Goal: Task Accomplishment & Management: Complete application form

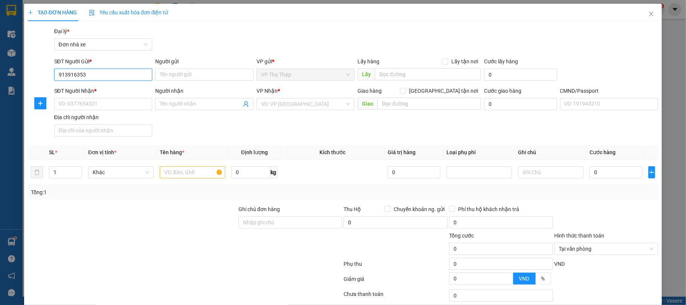
type input "0913916353"
click at [119, 85] on div "0913916353 - phương" at bounding box center [101, 90] width 97 height 12
type input "phương"
type input "0934610212"
type input "VŨ HOÀI NAM"
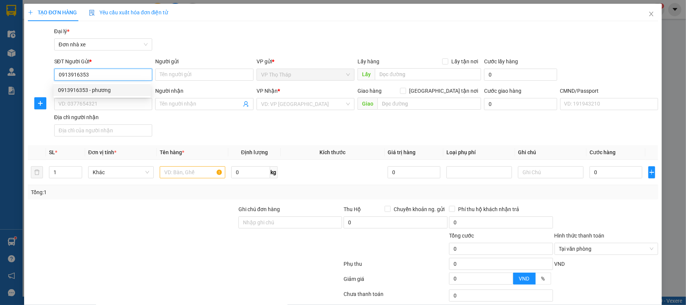
type input "031080005453 VŨ HOÀI NAM AN DƯƠNG HẢI PHÒNG"
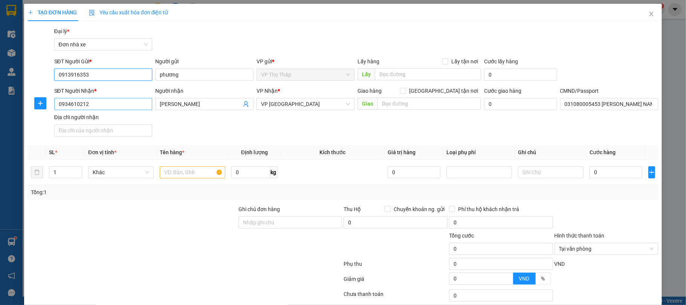
type input "0913916353"
click at [121, 107] on input "0934610212" at bounding box center [103, 104] width 98 height 12
type input "0913598682"
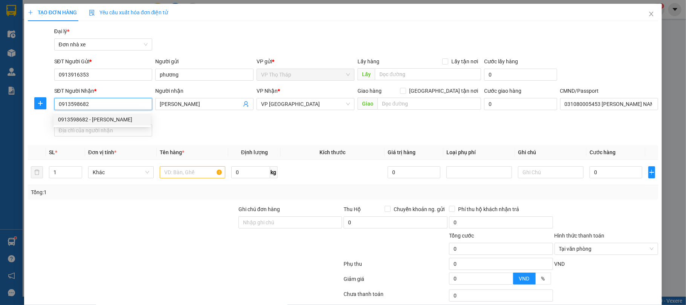
click at [104, 115] on div "0913598682 - TRỊNH MINH HẢI" at bounding box center [102, 119] width 88 height 8
type input "TRỊNH MINH HẢI"
type input "036082000487 TRINH MINH HẢI 22/192 TRẦN HUY LIỆU ND"
type input "0913598682"
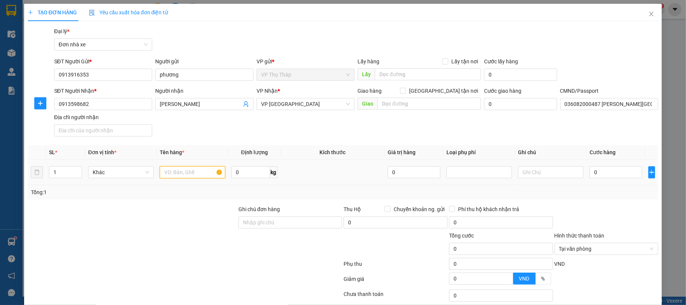
click at [183, 178] on input "text" at bounding box center [193, 172] width 66 height 12
type input "DÂY ĐIỆN"
click at [598, 170] on input "0" at bounding box center [615, 172] width 53 height 12
type input "3"
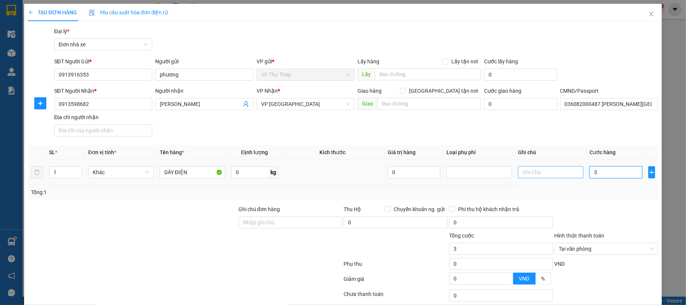
type input "30"
type input "30.000"
click at [577, 199] on div "Tổng: 1" at bounding box center [343, 192] width 631 height 14
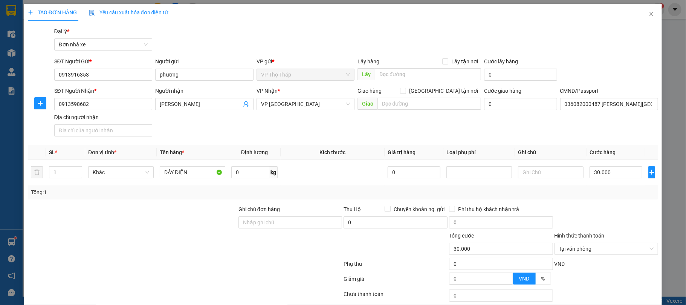
scroll to position [56, 0]
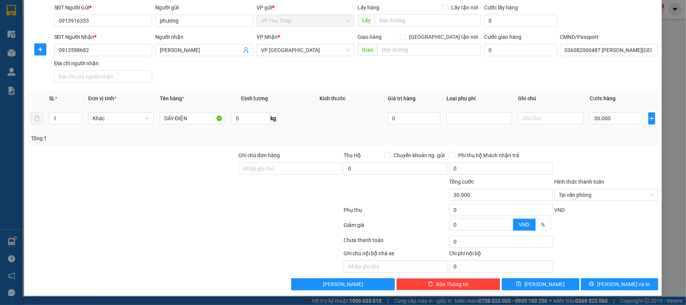
click at [612, 106] on td "30.000" at bounding box center [615, 118] width 59 height 25
click at [602, 124] on div "30.000" at bounding box center [615, 118] width 53 height 15
click at [602, 121] on input "30.000" at bounding box center [615, 118] width 53 height 12
type input "2"
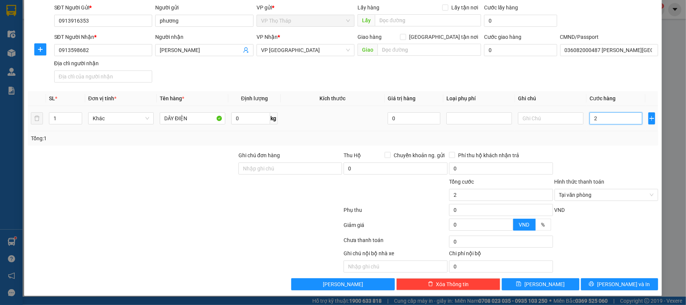
type input "25"
type input "25.000"
click at [609, 154] on div at bounding box center [606, 164] width 105 height 26
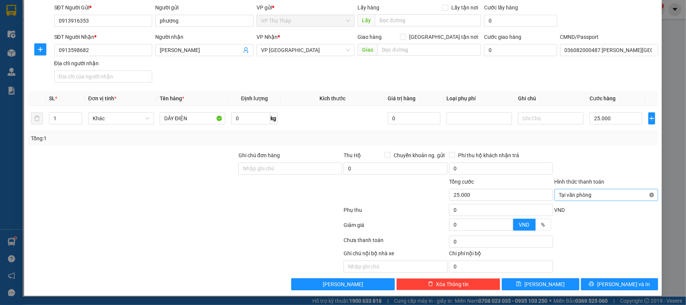
type input "25.000"
click at [634, 282] on button "[PERSON_NAME] và In" at bounding box center [620, 284] width 78 height 12
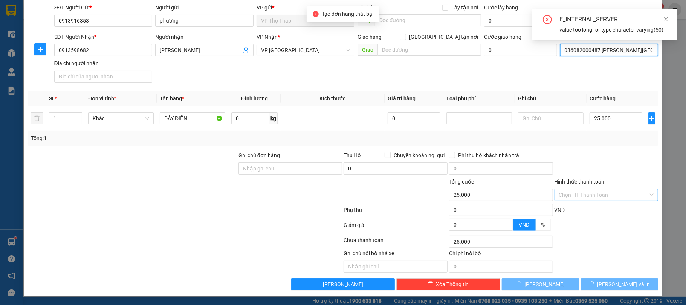
click at [605, 47] on input "036082000487 TRINH MINH HẢI 22/192 TRẦN HUY LIỆU ND" at bounding box center [609, 50] width 98 height 12
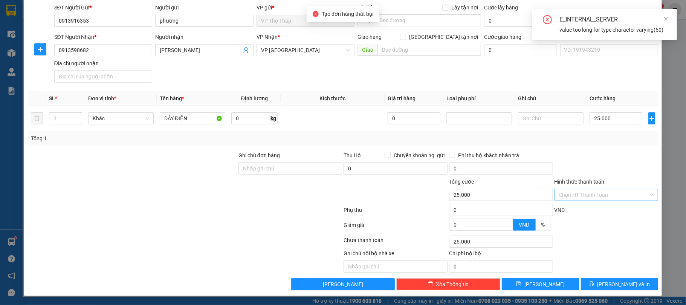
click at [623, 247] on div at bounding box center [606, 241] width 105 height 15
click at [617, 282] on span "[PERSON_NAME] và In" at bounding box center [623, 284] width 53 height 8
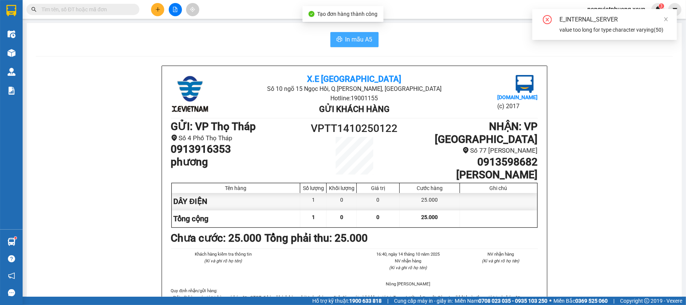
click at [345, 44] on button "In mẫu A5" at bounding box center [354, 39] width 48 height 15
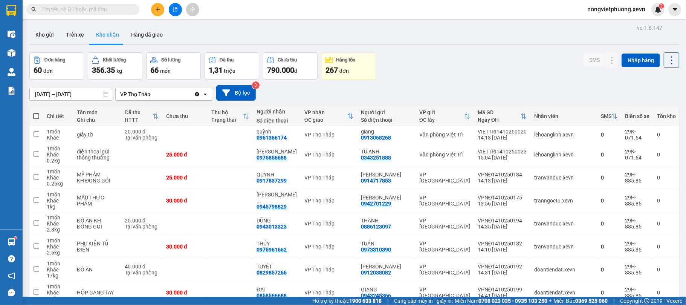
click at [159, 5] on button at bounding box center [157, 9] width 13 height 13
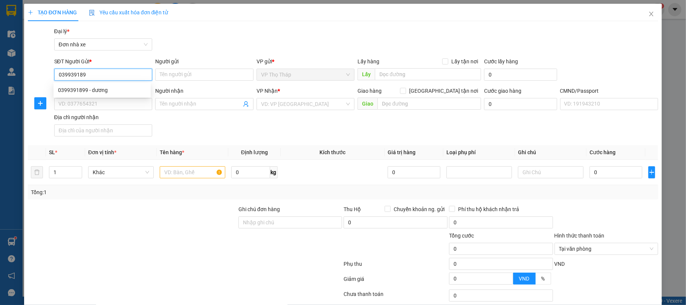
type input "0399391899"
click at [68, 93] on div "0399391899 - dương" at bounding box center [102, 90] width 88 height 8
type input "dương"
type input "0985128144"
type input "ngọc"
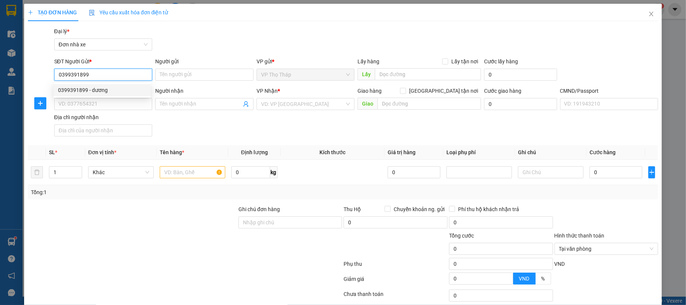
type input "025072018522 lương khánh ngọc"
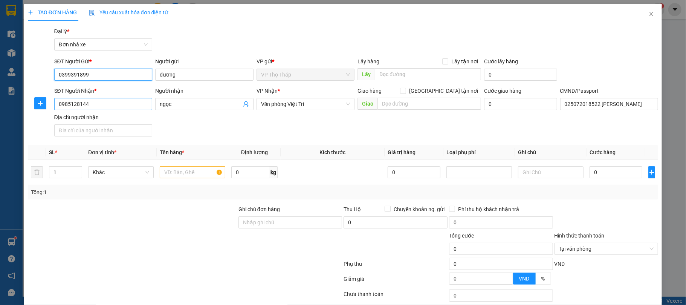
type input "0399391899"
click at [131, 100] on input "0985128144" at bounding box center [103, 104] width 98 height 12
type input "0974572540"
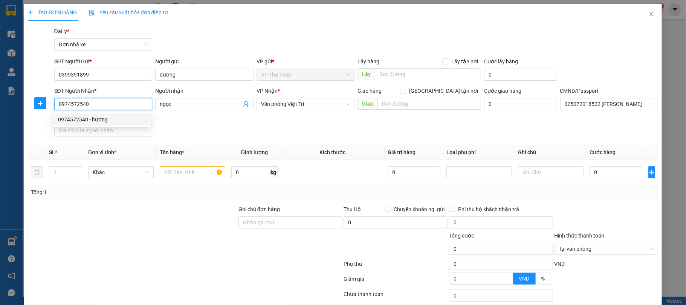
click at [107, 115] on div "0974572540 - hương" at bounding box center [101, 119] width 97 height 12
type input "hương"
type input "0250958010653 LEE ANH TUẤN"
type input "0974572540"
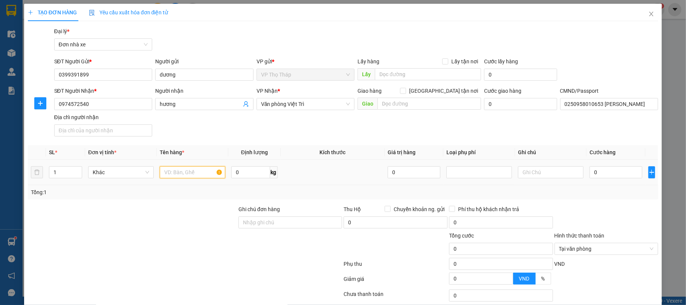
click at [176, 171] on input "text" at bounding box center [193, 172] width 66 height 12
type input "D"
type input "ĐỒ KHÔ"
click at [611, 180] on div "0" at bounding box center [615, 172] width 53 height 15
click at [611, 175] on input "0" at bounding box center [615, 172] width 53 height 12
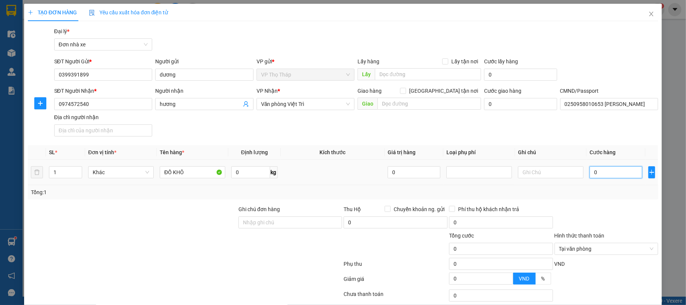
type input "3"
type input "30"
type input "30.000"
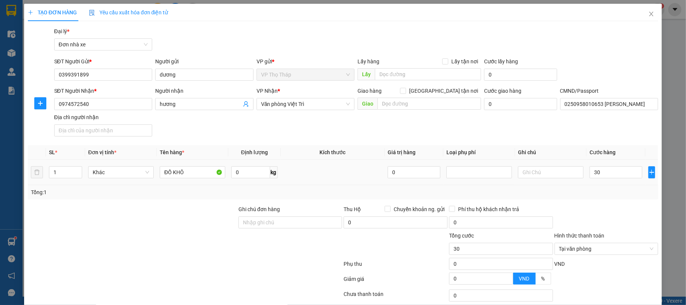
type input "30.000"
click at [593, 202] on div "Transit Pickup Surcharge Ids Transit Deliver Surcharge Ids Transit Deliver Surc…" at bounding box center [343, 185] width 631 height 317
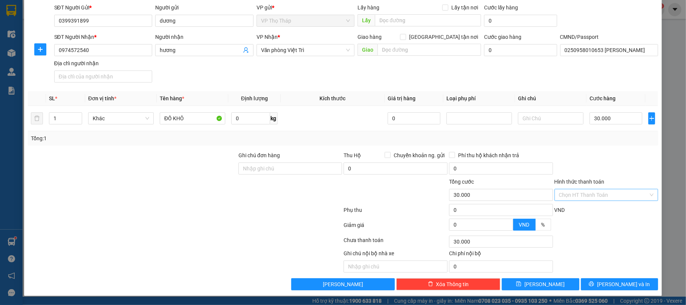
click at [591, 193] on input "Hình thức thanh toán" at bounding box center [604, 194] width 90 height 11
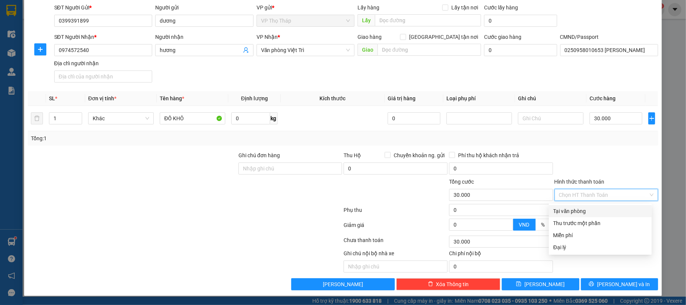
click at [588, 209] on div "Tại văn phòng" at bounding box center [600, 211] width 94 height 8
type input "0"
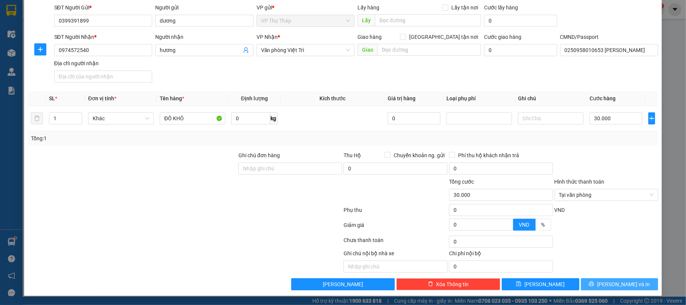
click at [610, 281] on span "[PERSON_NAME] và In" at bounding box center [623, 284] width 53 height 8
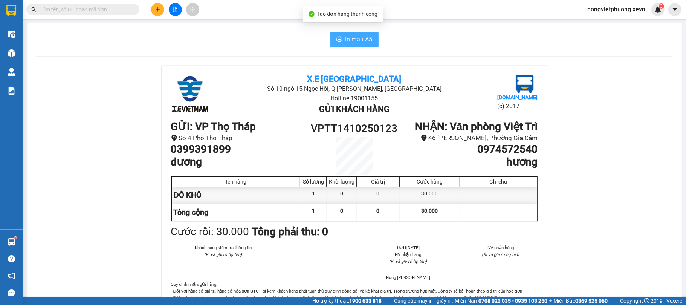
click at [330, 38] on button "In mẫu A5" at bounding box center [354, 39] width 48 height 15
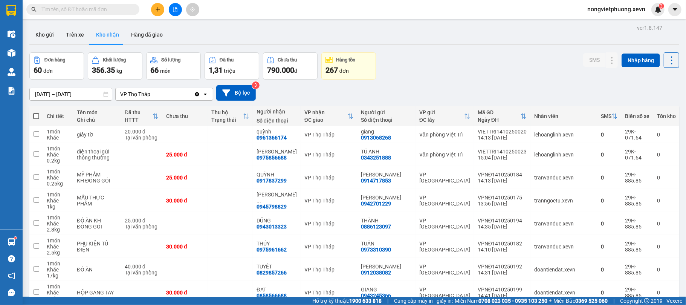
click at [156, 11] on icon "plus" at bounding box center [157, 9] width 5 height 5
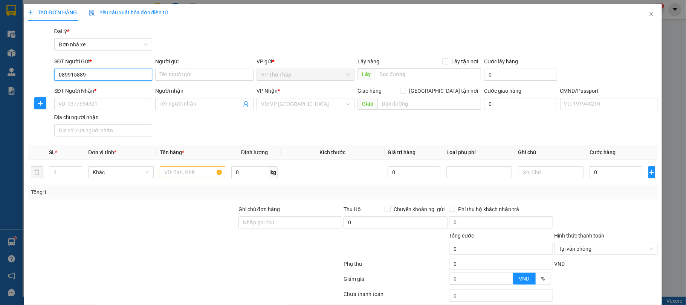
type input "0899158896"
click at [94, 88] on div "0899158896 - ĐỨC BẢO" at bounding box center [102, 90] width 88 height 8
type input "ĐỨC BẢO"
type input "0376081828"
type input "hải"
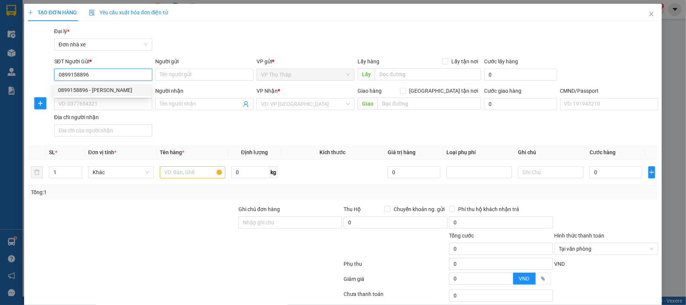
type input "037087005930 NGUYỄN ĐỖ MƯỜI"
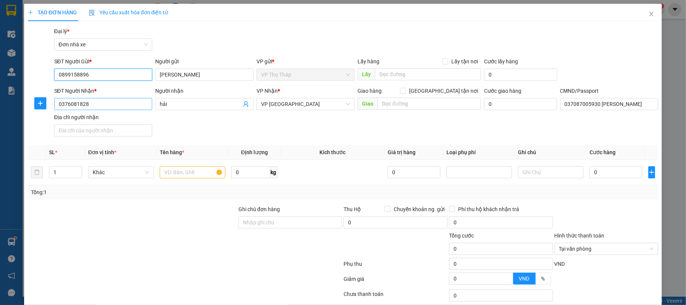
type input "0899158896"
click at [106, 101] on input "0376081828" at bounding box center [103, 104] width 98 height 12
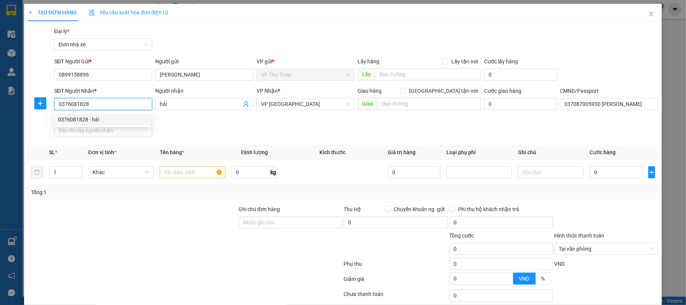
click at [106, 101] on input "0376081828" at bounding box center [103, 104] width 98 height 12
click at [142, 120] on div "0985303363 - CHÍNH ANH KHOA" at bounding box center [102, 119] width 88 height 8
type input "0985303363"
type input "CHÍNH ANH KHOA"
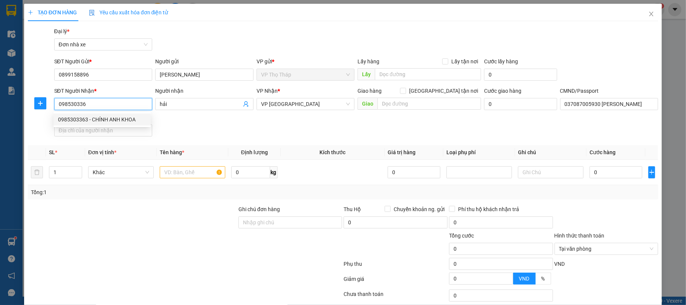
type input "037086005573 HOÀNG VĂN LIÊN"
type input "0985303363"
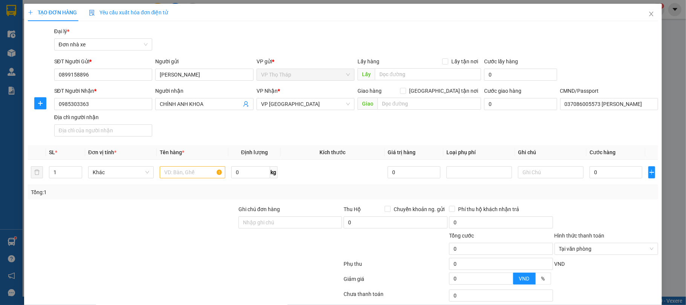
click at [209, 131] on div "SĐT Người Nhận * 0985303363 0985303363 Người nhận CHÍNH ANH KHOA VP Nhận * VP N…" at bounding box center [356, 113] width 607 height 53
click at [187, 177] on input "text" at bounding box center [193, 172] width 66 height 12
click at [686, 228] on div "TẠO ĐƠN HÀNG Yêu cầu xuất hóa đơn điện tử Transit Pickup Surcharge Ids Transit …" at bounding box center [343, 152] width 686 height 305
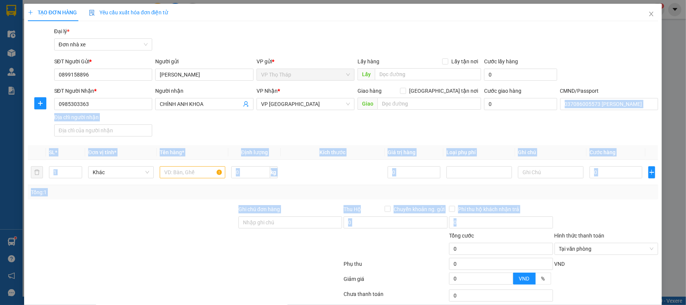
click at [91, 214] on div at bounding box center [132, 218] width 211 height 26
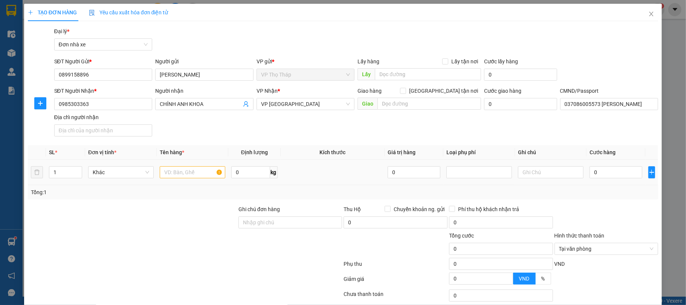
click at [172, 165] on div at bounding box center [193, 172] width 66 height 15
click at [169, 171] on input "text" at bounding box center [193, 172] width 66 height 12
type input "D"
type input "ĐỒ CHĂM SÓC XE"
click at [625, 174] on input "0" at bounding box center [615, 172] width 53 height 12
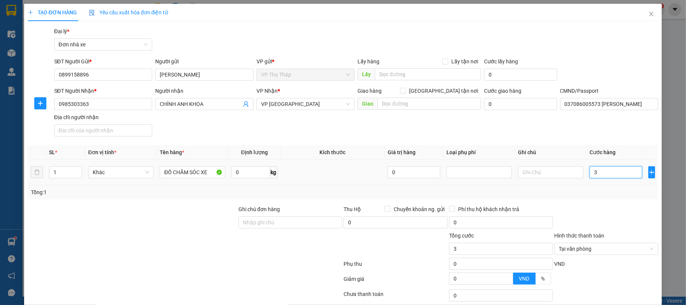
type input "3"
type input "35"
type input "35.000"
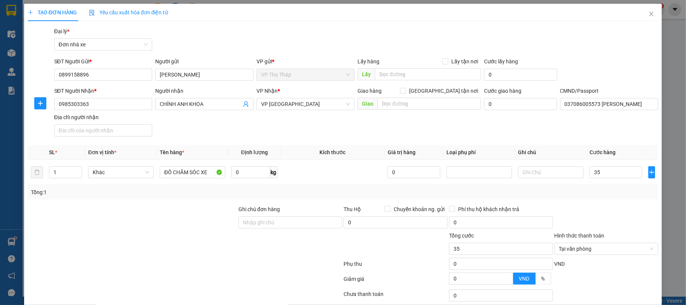
type input "35.000"
click at [522, 190] on div "Tổng: 1" at bounding box center [343, 192] width 624 height 8
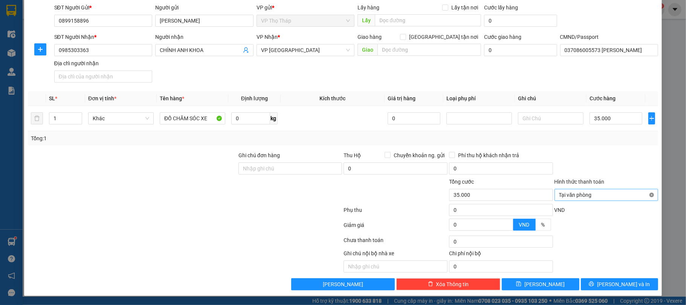
type input "35.000"
click at [624, 282] on span "[PERSON_NAME] và In" at bounding box center [623, 284] width 53 height 8
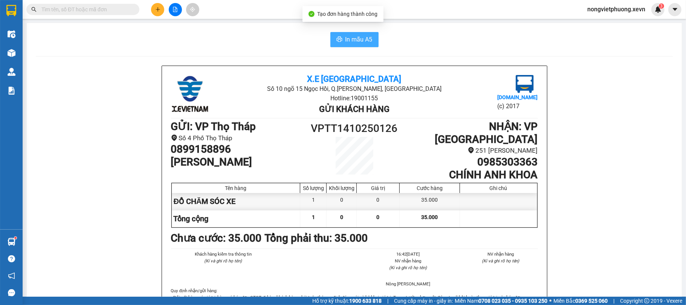
click at [338, 38] on icon "printer" at bounding box center [339, 39] width 6 height 6
click at [124, 4] on span at bounding box center [82, 9] width 113 height 11
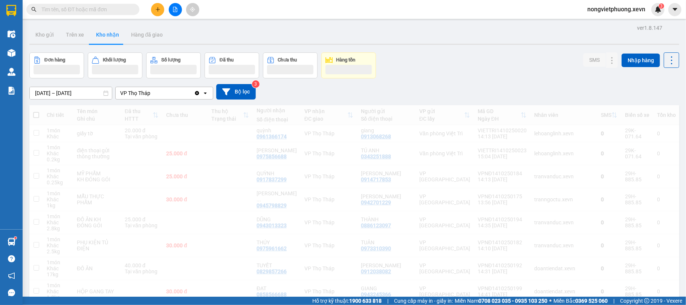
click at [124, 5] on input "text" at bounding box center [85, 9] width 89 height 8
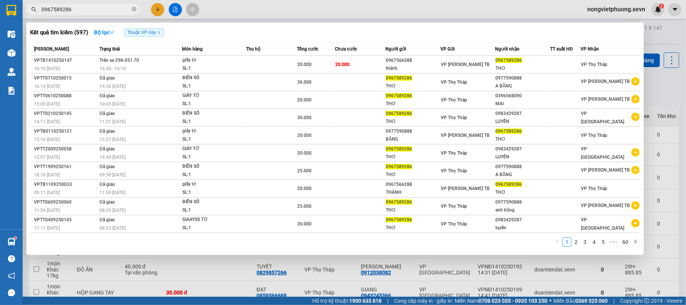
type input "0967589286"
click at [333, 17] on div at bounding box center [343, 152] width 686 height 305
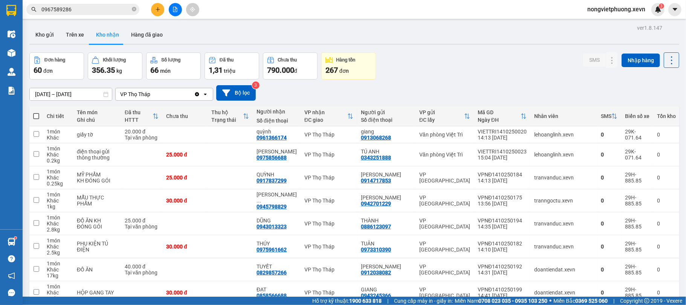
click at [130, 11] on span "0967589286" at bounding box center [82, 9] width 113 height 11
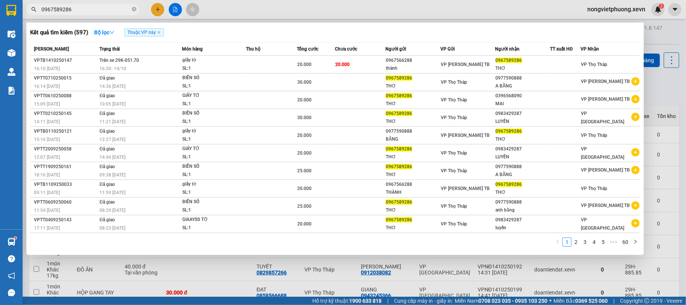
click at [136, 8] on span "0967589286" at bounding box center [82, 9] width 113 height 11
click at [134, 8] on icon "close-circle" at bounding box center [134, 9] width 5 height 5
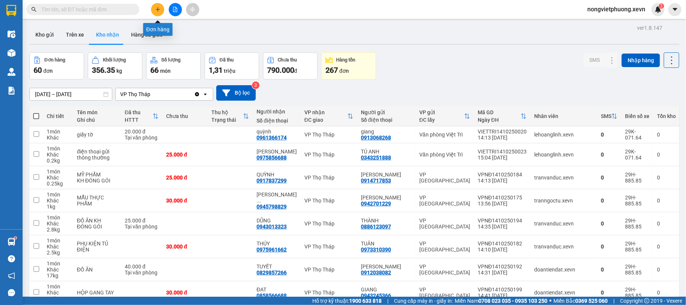
click at [155, 11] on icon "plus" at bounding box center [157, 9] width 5 height 5
click at [160, 12] on button at bounding box center [157, 9] width 13 height 13
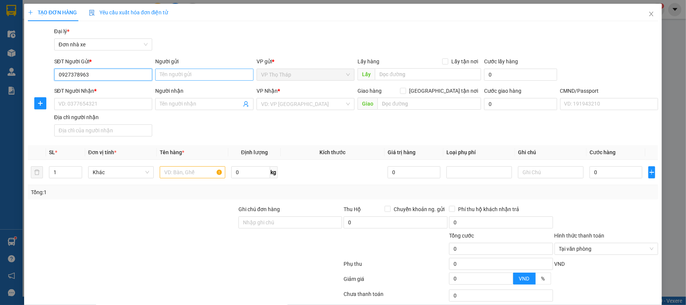
type input "0927378963"
click at [157, 78] on input "Người gửi" at bounding box center [204, 75] width 98 height 12
type input "QUỲNH"
drag, startPoint x: 107, startPoint y: 92, endPoint x: 101, endPoint y: 97, distance: 7.5
click at [106, 92] on div "SĐT Người Nhận *" at bounding box center [103, 91] width 98 height 8
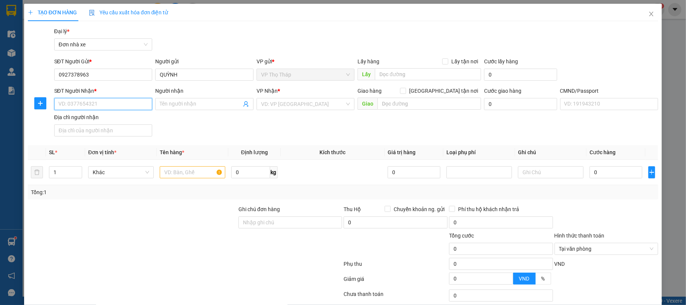
click at [106, 98] on input "SĐT Người Nhận *" at bounding box center [103, 104] width 98 height 12
click at [101, 99] on input "SĐT Người Nhận *" at bounding box center [103, 104] width 98 height 12
type input "0364799557"
click at [163, 102] on input "Người nhận" at bounding box center [201, 104] width 82 height 8
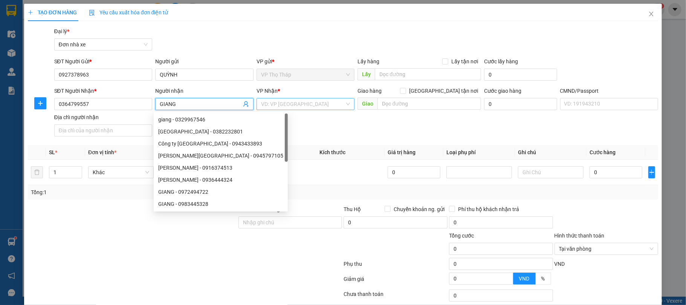
type input "GIANG"
click at [279, 99] on input "search" at bounding box center [303, 103] width 84 height 11
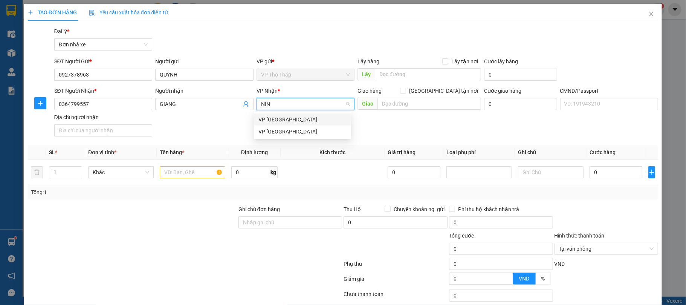
type input "NINH"
click at [260, 118] on div "VP [GEOGRAPHIC_DATA]" at bounding box center [302, 119] width 88 height 8
click at [192, 165] on td at bounding box center [193, 172] width 72 height 25
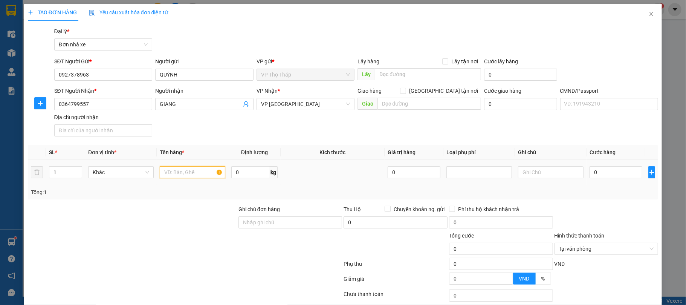
click at [182, 169] on input "text" at bounding box center [193, 172] width 66 height 12
type input "THUỐC"
click at [186, 224] on div at bounding box center [132, 218] width 211 height 26
click at [594, 166] on div "0" at bounding box center [615, 172] width 53 height 15
click at [605, 173] on input "0" at bounding box center [615, 172] width 53 height 12
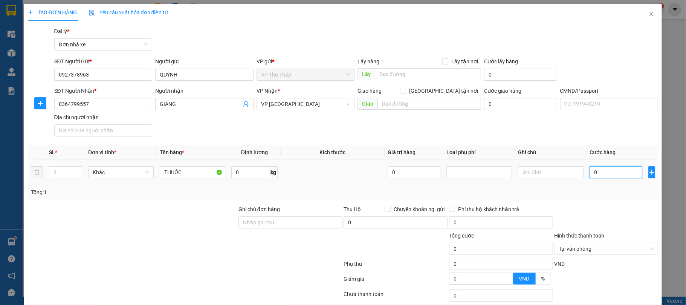
type input "2"
type input "25"
type input "25.000"
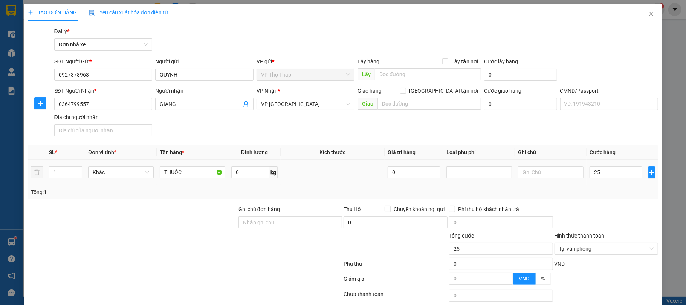
type input "25.000"
drag, startPoint x: 596, startPoint y: 191, endPoint x: 639, endPoint y: 202, distance: 44.5
click at [597, 194] on div "Tổng: 1" at bounding box center [343, 192] width 624 height 8
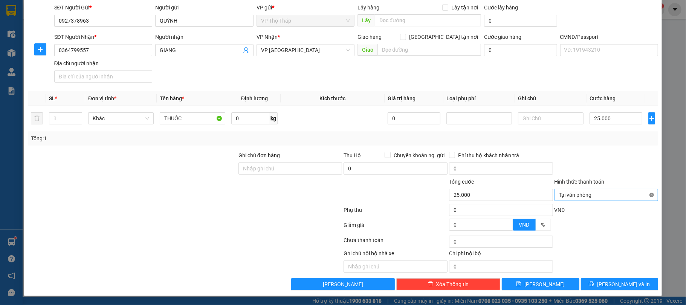
type input "25.000"
click at [615, 289] on button "[PERSON_NAME] và In" at bounding box center [620, 284] width 78 height 12
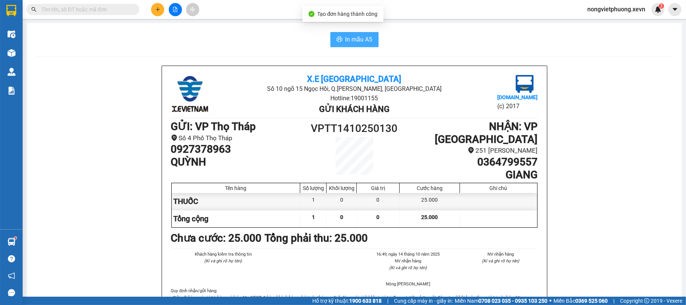
click at [345, 35] on span "In mẫu A5" at bounding box center [358, 39] width 27 height 9
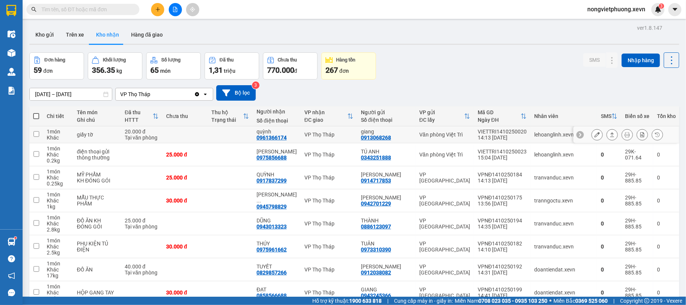
click at [420, 136] on div "Văn phòng Việt Trì" at bounding box center [444, 134] width 51 height 6
checkbox input "true"
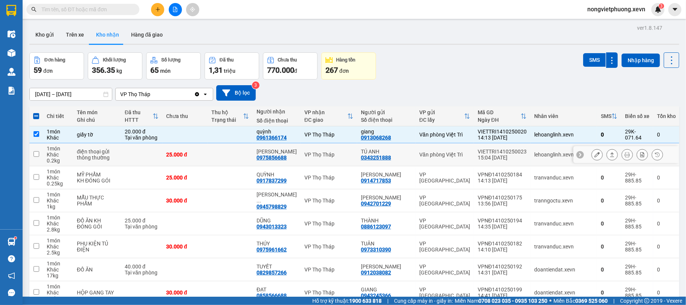
click at [412, 154] on td "TÚ ANH 0343251888" at bounding box center [386, 154] width 58 height 23
checkbox input "true"
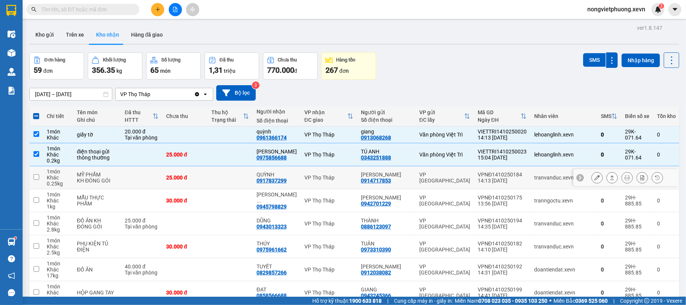
click at [400, 182] on div "NGUYỄN HƯƠNG GIANG 0914717853" at bounding box center [386, 177] width 51 height 12
checkbox input "true"
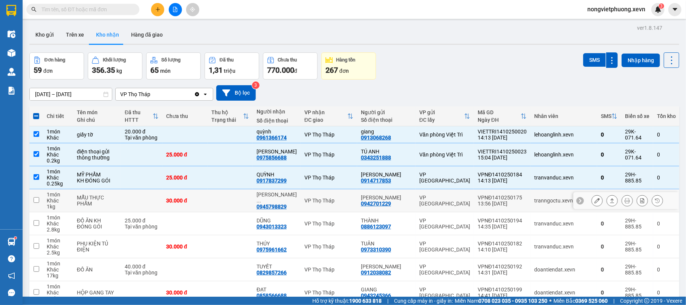
click at [398, 200] on div "[PERSON_NAME]" at bounding box center [386, 197] width 51 height 6
checkbox input "true"
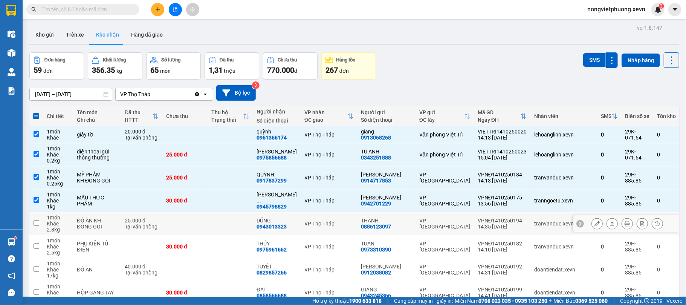
click at [403, 222] on div "THÀNH" at bounding box center [386, 220] width 51 height 6
checkbox input "true"
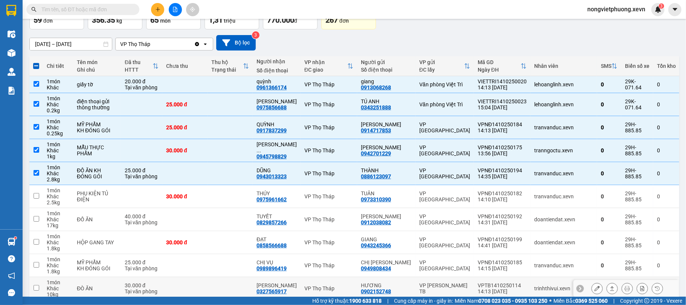
scroll to position [100, 0]
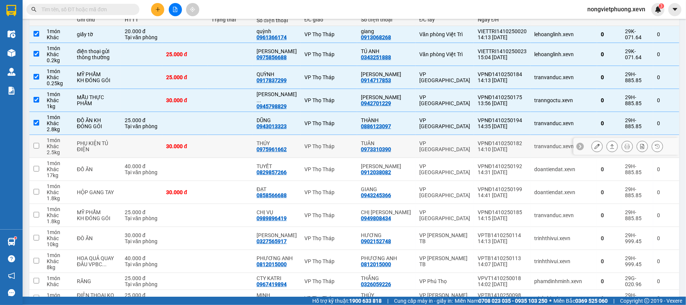
click at [520, 151] on td "VPNĐ1410250182 14:10 14/10" at bounding box center [502, 146] width 56 height 23
checkbox input "true"
click at [514, 169] on div "VPNĐ1410250192" at bounding box center [502, 166] width 49 height 6
checkbox input "true"
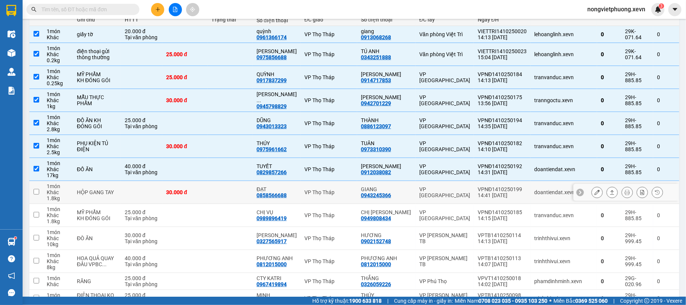
click at [513, 183] on td "VPNĐ1410250199 14:41 14/10" at bounding box center [502, 192] width 56 height 23
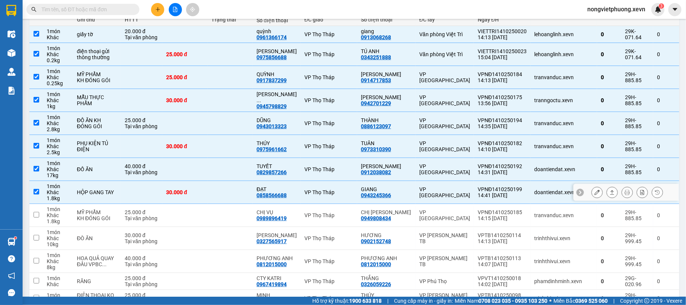
click at [508, 204] on td "VPNĐ1410250199 14:41 14/10" at bounding box center [502, 192] width 56 height 23
checkbox input "false"
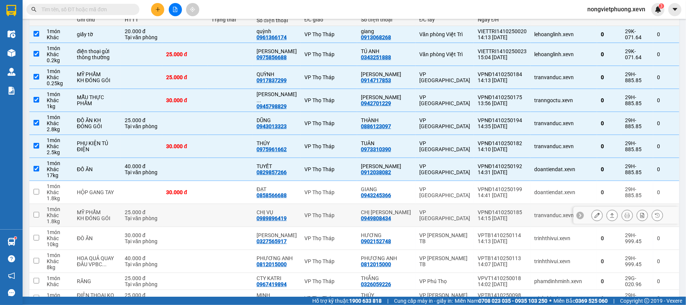
click at [502, 214] on div "VPNĐ1410250185" at bounding box center [502, 212] width 49 height 6
checkbox input "true"
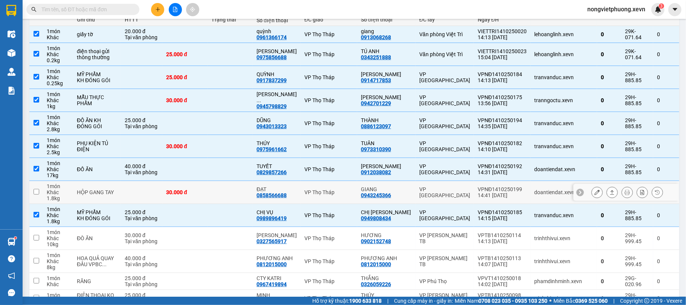
click at [521, 199] on td "VPNĐ1410250199 14:41 14/10" at bounding box center [502, 192] width 56 height 23
checkbox input "true"
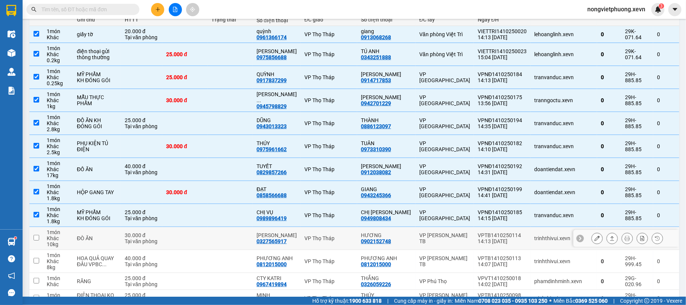
click at [531, 244] on td "trinhthivui.xevn" at bounding box center [563, 238] width 67 height 23
checkbox input "true"
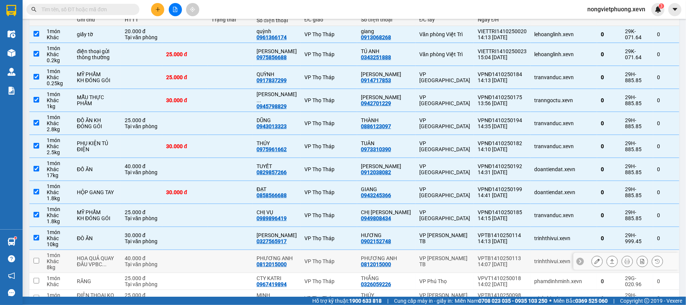
click at [534, 261] on div "trinhthivui.xevn" at bounding box center [563, 261] width 59 height 6
checkbox input "true"
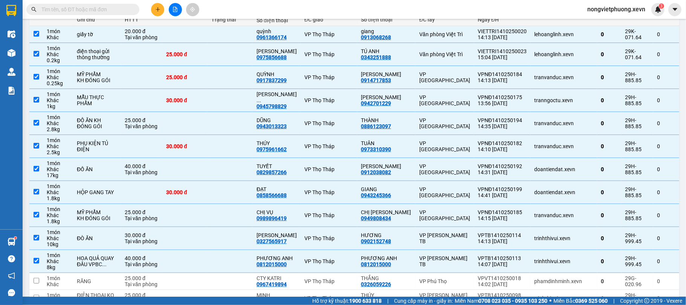
scroll to position [251, 0]
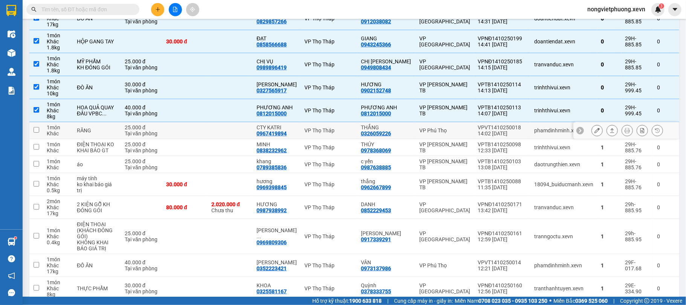
click at [573, 135] on div at bounding box center [625, 130] width 105 height 17
click at [543, 131] on div "phamdinhminh.xevn" at bounding box center [563, 130] width 59 height 6
checkbox input "true"
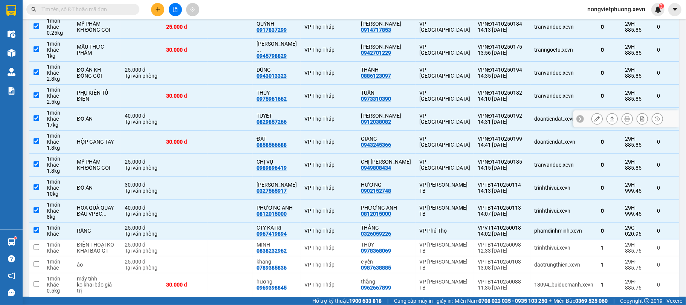
scroll to position [0, 0]
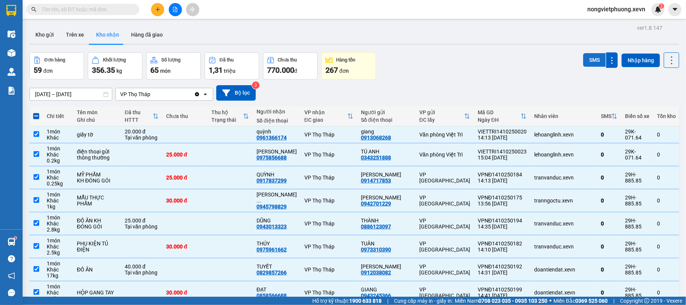
click at [589, 60] on button "SMS" at bounding box center [594, 60] width 23 height 14
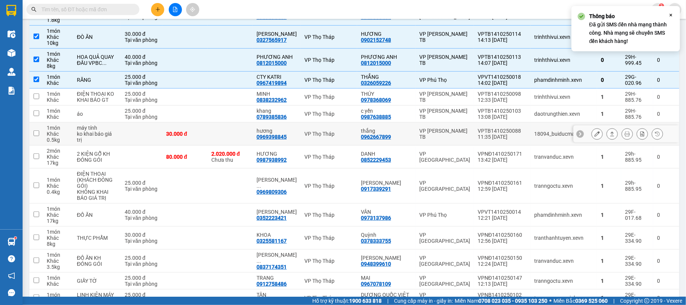
scroll to position [303, 0]
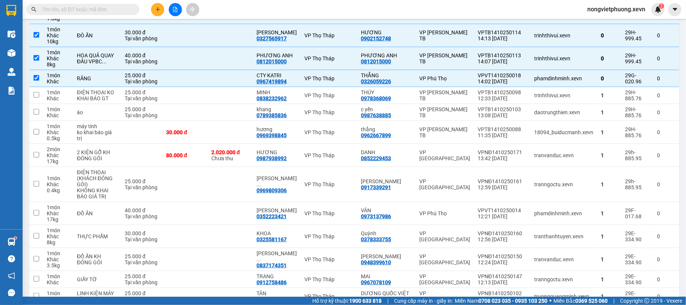
click at [331, 9] on div "Kết quả tìm kiếm ( 597 ) Bộ lọc Thuộc VP này Mã ĐH Trạng thái Món hàng Thu hộ T…" at bounding box center [343, 9] width 686 height 19
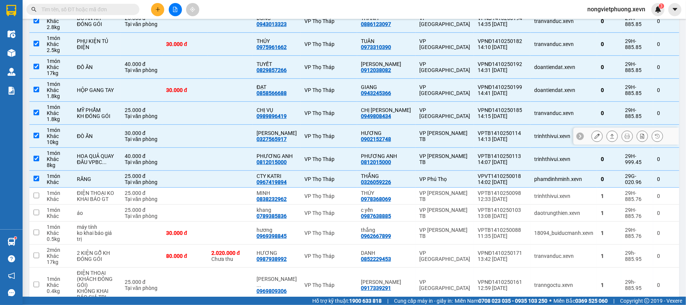
scroll to position [2, 0]
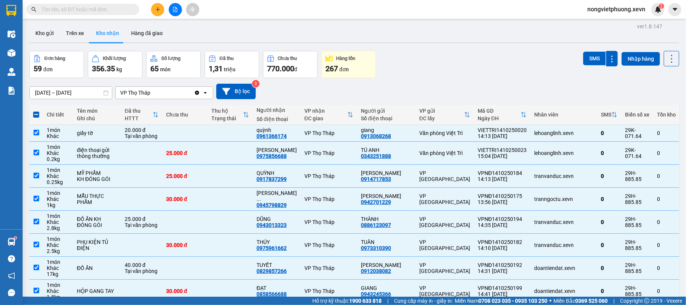
click at [40, 118] on th at bounding box center [36, 115] width 14 height 20
click at [71, 31] on button "Trên xe" at bounding box center [75, 33] width 30 height 18
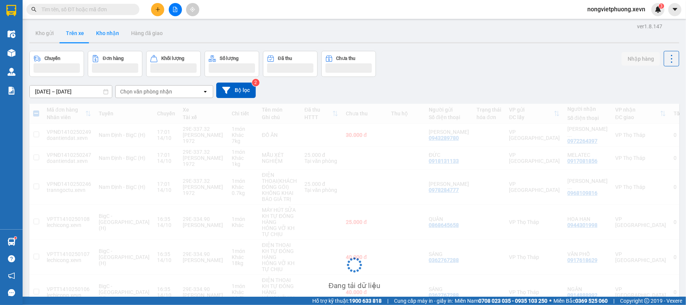
click at [100, 32] on button "Kho nhận" at bounding box center [107, 33] width 35 height 18
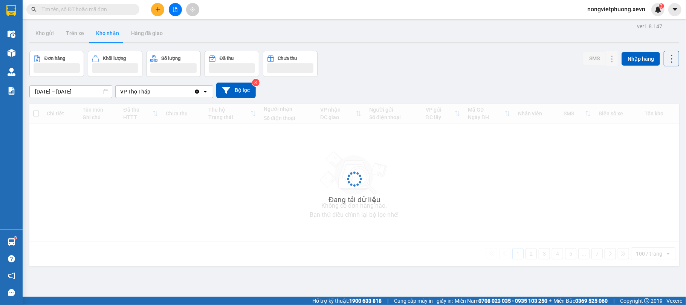
click at [100, 32] on button "Kho nhận" at bounding box center [107, 33] width 35 height 18
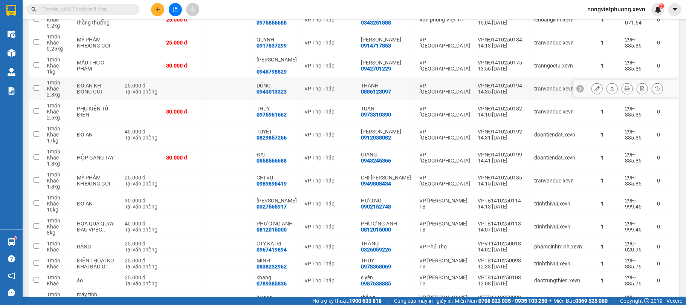
scroll to position [185, 0]
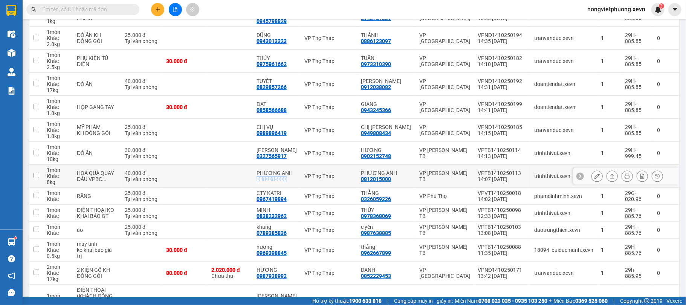
drag, startPoint x: 299, startPoint y: 184, endPoint x: 264, endPoint y: 182, distance: 34.7
click at [264, 182] on td "PHƯƠNG ANH 0812015000" at bounding box center [277, 176] width 48 height 23
checkbox input "true"
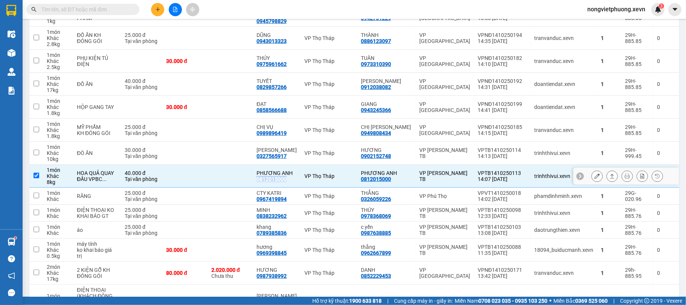
copy div "0812015000"
click at [75, 8] on input "text" at bounding box center [85, 9] width 89 height 8
paste input "0812015000"
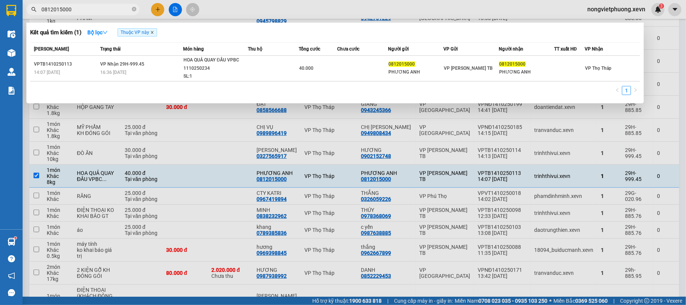
type input "0812015000"
click at [154, 34] on icon "close" at bounding box center [152, 33] width 4 height 4
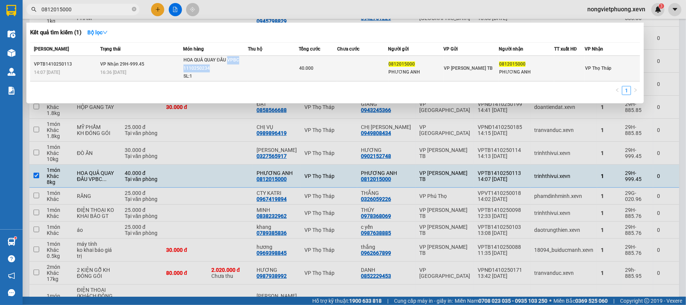
drag, startPoint x: 223, startPoint y: 67, endPoint x: 183, endPoint y: 69, distance: 40.7
click at [183, 69] on td "HOA QUẢ QUAY ĐẦU VPBC 1110250234 SL: 1" at bounding box center [215, 69] width 65 height 26
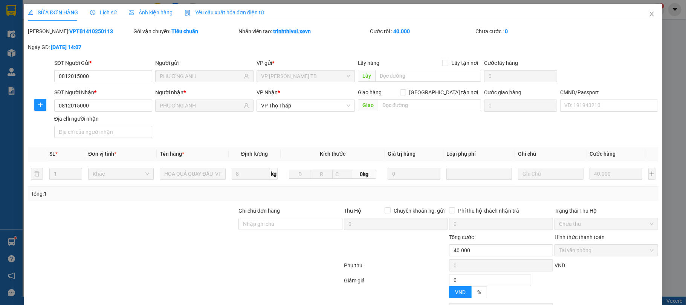
type input "0812015000"
type input "PHƯƠNG ANH"
type input "0812015000"
type input "PHƯƠNG ANH"
type input "0"
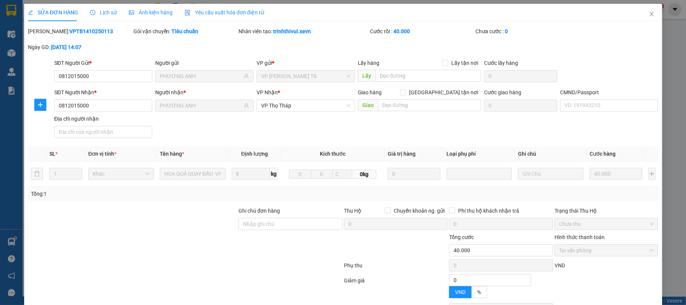
type input "40.000"
click at [651, 15] on span "Close" at bounding box center [651, 14] width 21 height 21
click at [644, 17] on div "Kết quả tìm kiếm ( 1 ) Bộ lọc Mã ĐH Trạng thái Món hàng Thu hộ Tổng cước Chưa c…" at bounding box center [343, 9] width 686 height 19
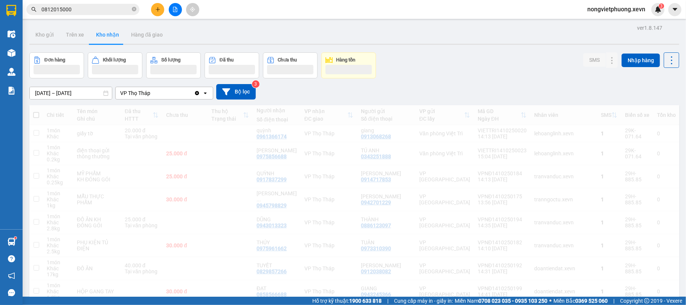
click at [100, 13] on input "0812015000" at bounding box center [85, 9] width 89 height 8
click at [108, 8] on input "0812015000" at bounding box center [85, 9] width 89 height 8
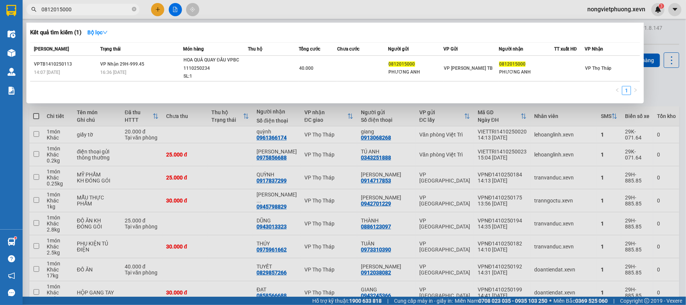
click at [70, 11] on input "0812015000" at bounding box center [85, 9] width 89 height 8
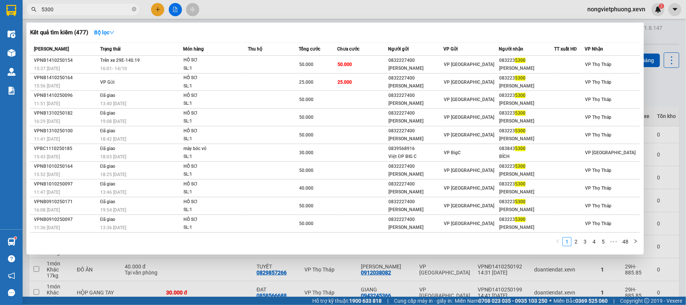
type input "5300"
click at [244, 12] on div at bounding box center [343, 152] width 686 height 305
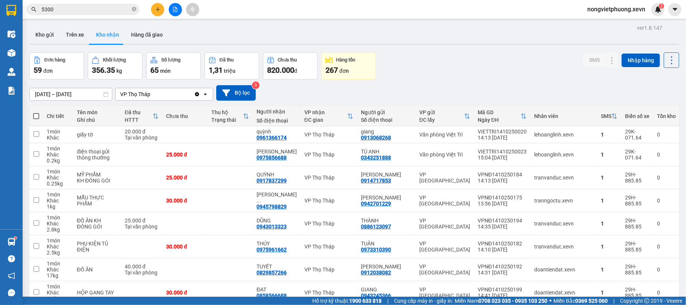
click at [154, 8] on button at bounding box center [157, 9] width 13 height 13
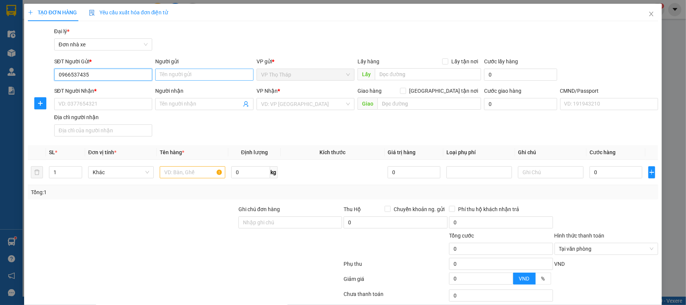
type input "0966537435"
click at [212, 77] on input "Người gửi" at bounding box center [204, 75] width 98 height 12
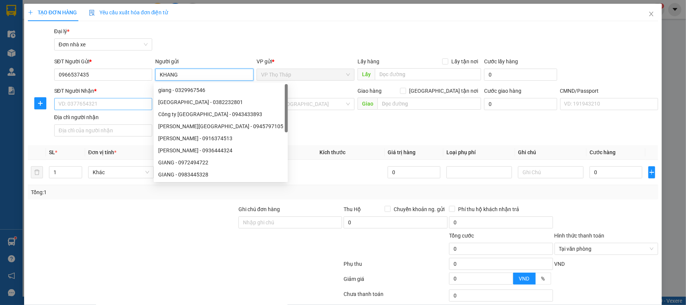
type input "KHANG"
click at [121, 108] on input "SĐT Người Nhận *" at bounding box center [103, 104] width 98 height 12
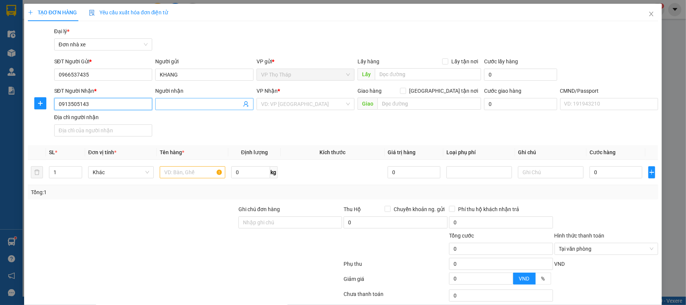
type input "0913505143"
click at [212, 106] on input "Người nhận" at bounding box center [201, 104] width 82 height 8
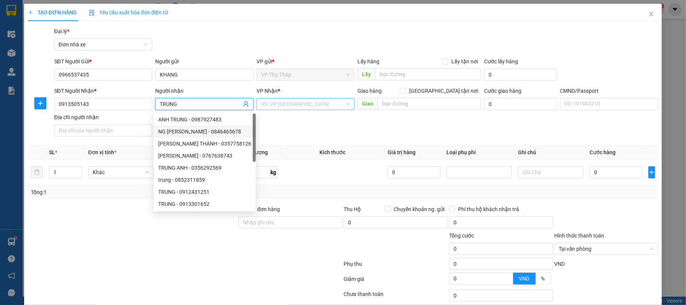
type input "TRUNG"
click at [312, 109] on input "search" at bounding box center [303, 103] width 84 height 11
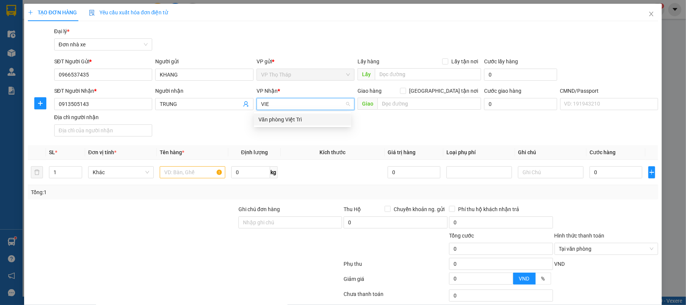
type input "VIET"
click at [306, 122] on div "Văn phòng Việt Trì" at bounding box center [302, 119] width 88 height 8
click at [190, 178] on input "text" at bounding box center [193, 172] width 66 height 12
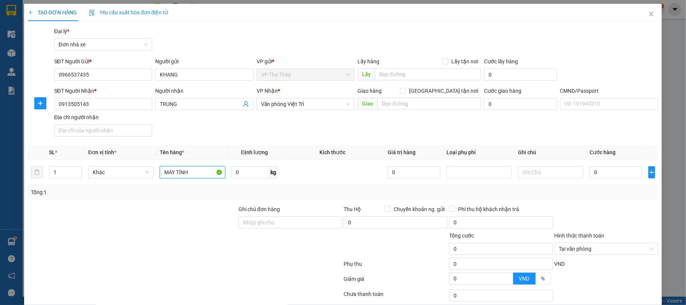
type input "MÁY TÍNH"
click at [603, 192] on div "Tổng: 1" at bounding box center [343, 192] width 624 height 8
click at [606, 174] on input "0" at bounding box center [615, 172] width 53 height 12
type input "5"
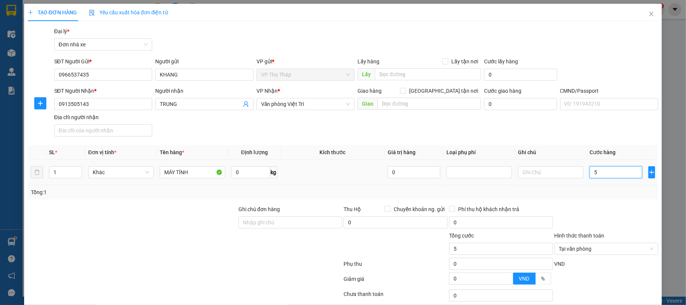
type input "0"
type input "03"
type input "3"
type input "035"
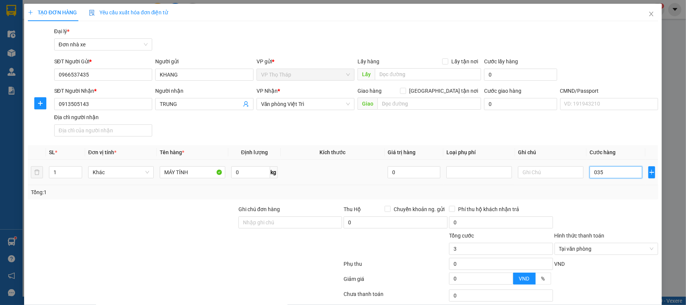
type input "35"
drag, startPoint x: 624, startPoint y: 171, endPoint x: 626, endPoint y: 190, distance: 19.7
click at [626, 189] on div "Transit Pickup Surcharge Ids Transit Deliver Surcharge Ids Transit Deliver Surc…" at bounding box center [343, 185] width 631 height 317
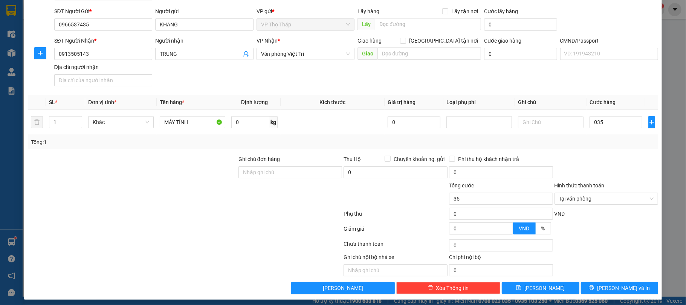
type input "35.000"
click at [626, 190] on div "Hình thức thanh toán" at bounding box center [606, 186] width 104 height 11
click at [643, 202] on span "Tại văn phòng" at bounding box center [606, 198] width 95 height 11
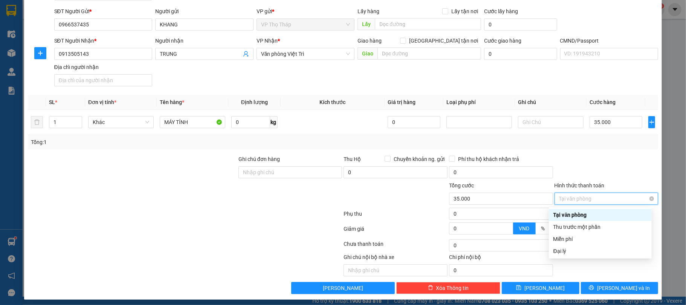
click at [648, 198] on div "Tại văn phòng" at bounding box center [606, 198] width 104 height 12
type input "35.000"
click at [641, 176] on div at bounding box center [606, 168] width 105 height 26
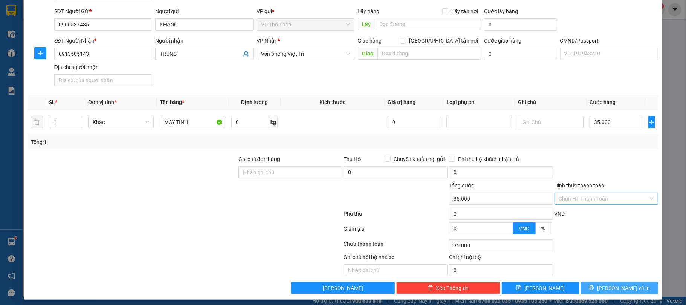
click at [595, 284] on button "[PERSON_NAME] và In" at bounding box center [620, 288] width 78 height 12
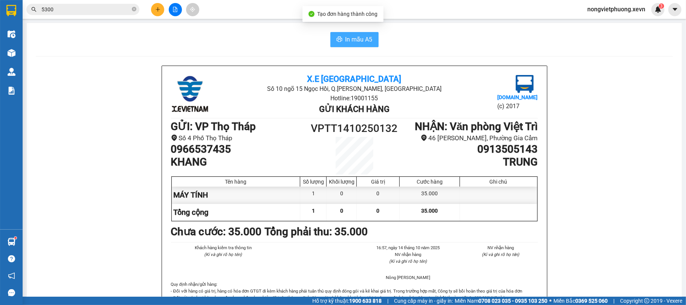
click at [362, 41] on span "In mẫu A5" at bounding box center [358, 39] width 27 height 9
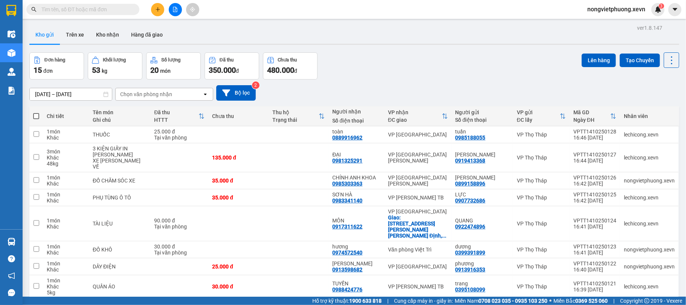
click at [106, 5] on span at bounding box center [82, 9] width 113 height 11
click at [99, 7] on input "text" at bounding box center [85, 9] width 89 height 8
paste input "HOA QUẢ QUAY ĐẦU VPBC 1110250234"
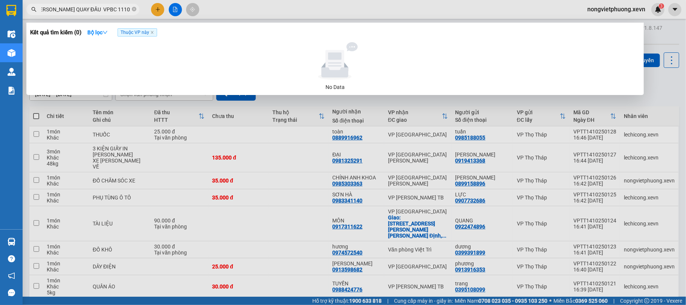
click at [102, 9] on input "HOA QUẢ QUAY ĐẦU VPBC 1110250234" at bounding box center [85, 9] width 89 height 8
click at [90, 8] on input "HOA QUẢ QUAY ĐẦU VPBC1110250234" at bounding box center [85, 9] width 89 height 8
click at [118, 14] on span "VPBC1110250234" at bounding box center [82, 9] width 113 height 11
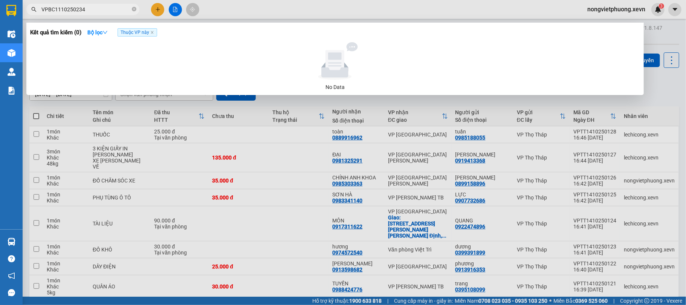
click at [122, 6] on input "VPBC1110250234" at bounding box center [85, 9] width 89 height 8
drag, startPoint x: 58, startPoint y: 9, endPoint x: 31, endPoint y: 8, distance: 26.8
click at [31, 8] on div "0234" at bounding box center [73, 9] width 147 height 11
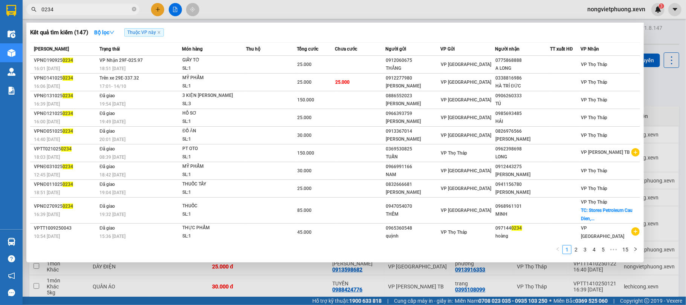
drag, startPoint x: 159, startPoint y: 29, endPoint x: 154, endPoint y: 31, distance: 4.3
click at [157, 29] on span "Thuộc VP này" at bounding box center [144, 32] width 40 height 8
click at [159, 31] on icon "close" at bounding box center [159, 33] width 4 height 4
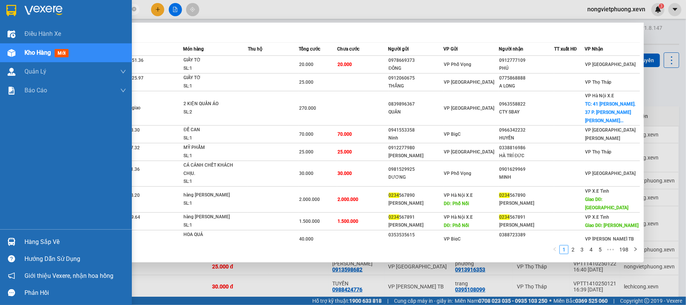
drag, startPoint x: 84, startPoint y: 10, endPoint x: 0, endPoint y: 13, distance: 83.7
click at [0, 13] on section "Kết quả tìm kiếm ( 1980 ) Bộ lọc Mã ĐH Trạng thái Món hàng Thu hộ Tổng cước Chư…" at bounding box center [343, 152] width 686 height 305
paste input "HOA QUẢ QUAY ĐẦU VPBC 111025"
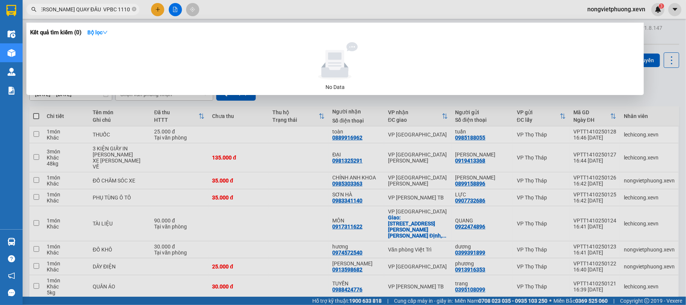
click at [101, 10] on input "HOA QUẢ QUAY ĐẦU VPBC 1110250234" at bounding box center [85, 9] width 89 height 8
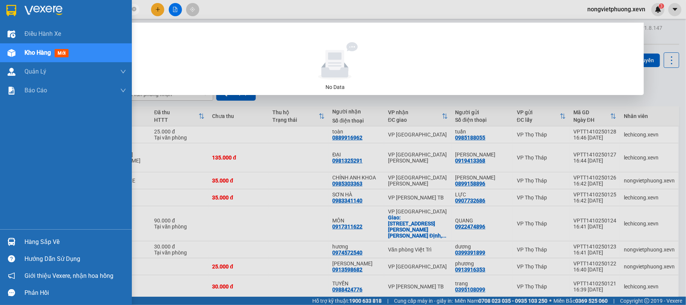
scroll to position [0, 0]
drag, startPoint x: 67, startPoint y: 11, endPoint x: 0, endPoint y: 5, distance: 67.3
click at [0, 5] on section "Kết quả tìm kiếm ( 0 ) Bộ lọc No Data HOA QUẢ QUAY ĐẦU VPBC1110250234 nongvietp…" at bounding box center [343, 152] width 686 height 305
type input "VPBC1110250234"
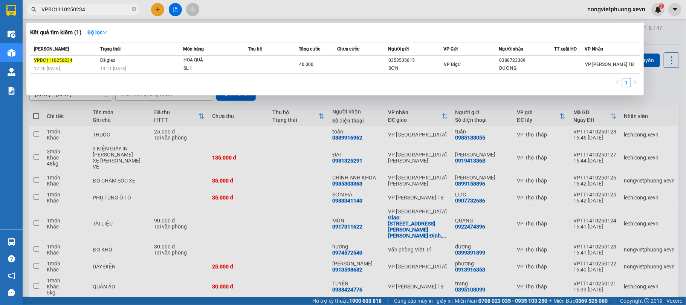
click at [129, 12] on span "VPBC1110250234" at bounding box center [82, 9] width 113 height 11
click at [133, 11] on icon "close-circle" at bounding box center [134, 9] width 5 height 5
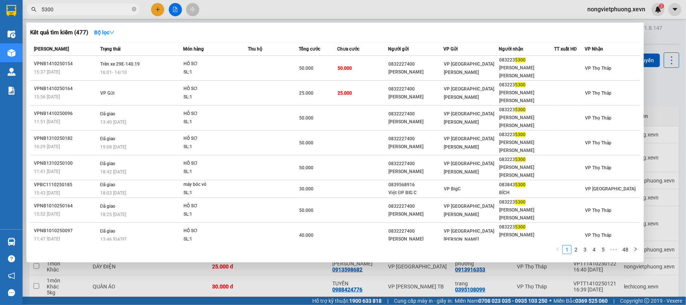
type input "5300"
click at [340, 276] on div at bounding box center [343, 152] width 686 height 305
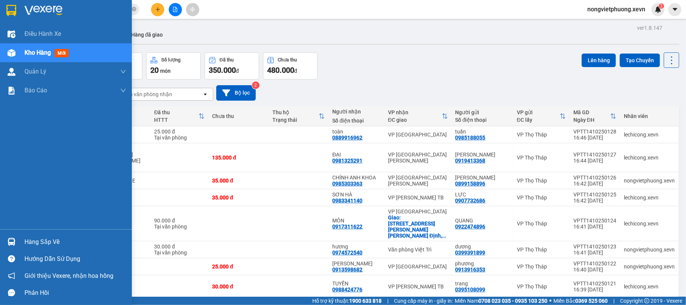
click at [12, 245] on img at bounding box center [12, 242] width 8 height 8
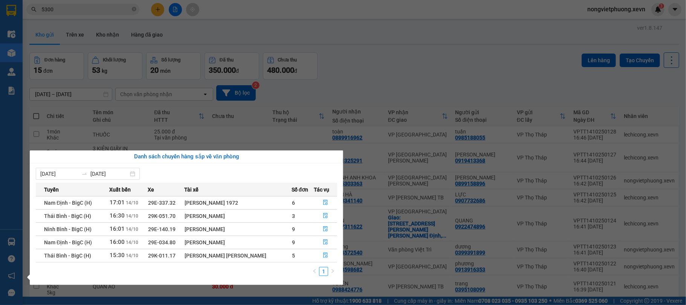
click at [326, 120] on section "Kết quả tìm kiếm ( 477 ) Bộ lọc Mã ĐH Trạng thái Món hàng Thu hộ Tổng cước Chưa…" at bounding box center [343, 152] width 686 height 305
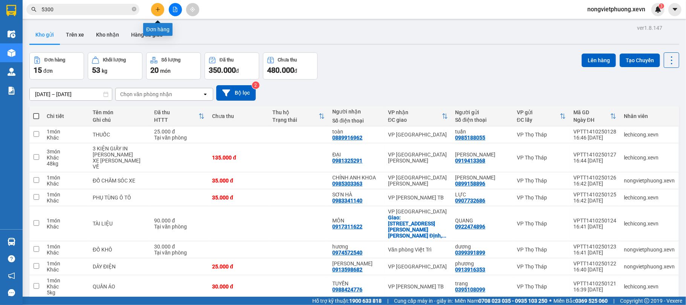
click at [159, 8] on icon "plus" at bounding box center [157, 9] width 5 height 5
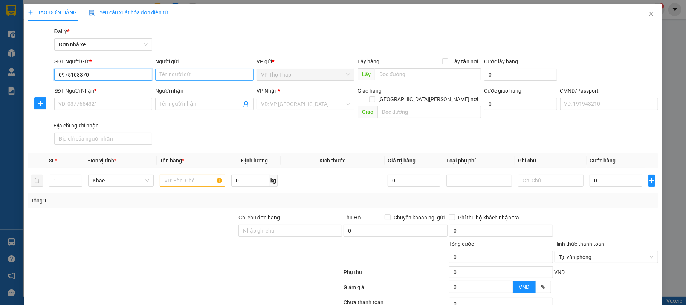
type input "0975108370"
click at [231, 70] on input "Người gửi" at bounding box center [204, 75] width 98 height 12
type input "LÂM"
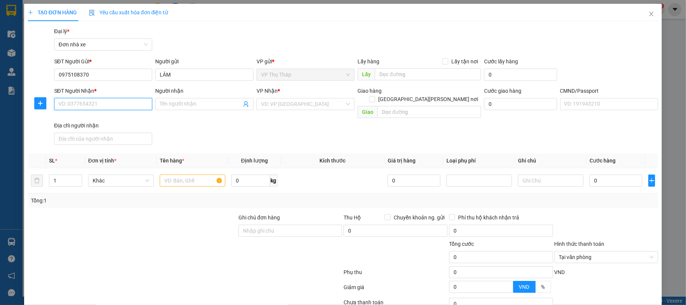
click at [110, 110] on input "SĐT Người Nhận *" at bounding box center [103, 104] width 98 height 12
type input "0943789369"
drag, startPoint x: 192, startPoint y: 113, endPoint x: 206, endPoint y: 110, distance: 14.6
click at [194, 113] on div "SĐT Người Nhận * 0943789369 0943789369 Người nhận Tên người nhận VP Nhận * VD: …" at bounding box center [356, 117] width 607 height 61
click at [206, 110] on div "Người nhận Tên người nhận" at bounding box center [204, 100] width 98 height 26
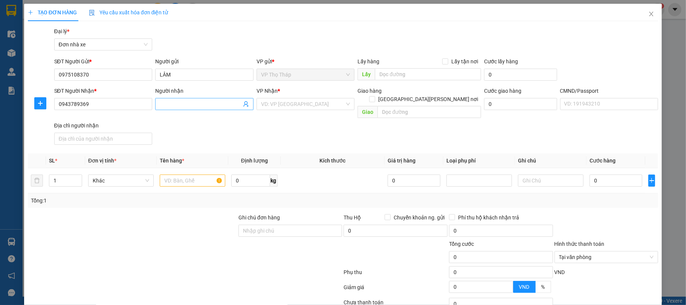
click at [215, 108] on span at bounding box center [204, 104] width 98 height 12
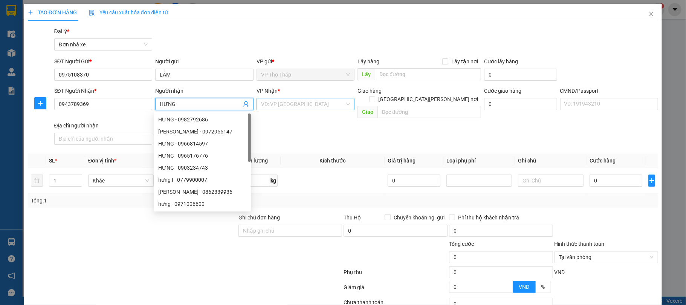
type input "HƯNG"
click at [332, 108] on input "search" at bounding box center [303, 103] width 84 height 11
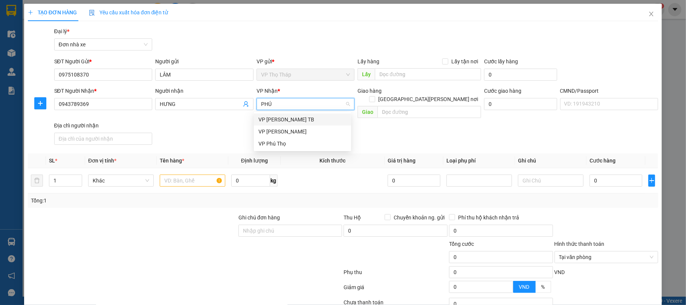
type input "PHÚ"
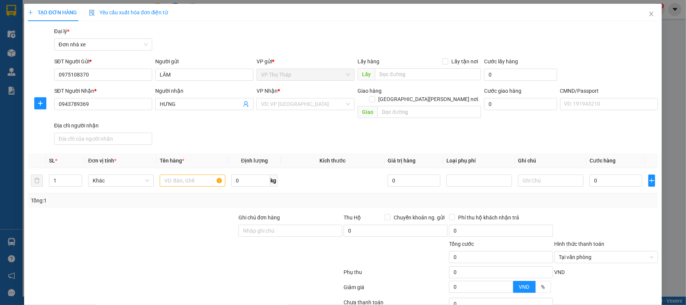
click at [281, 153] on th "Kích thước" at bounding box center [333, 160] width 104 height 15
click at [279, 111] on div "VP Nhận * VD: VP Sài Gòn" at bounding box center [306, 100] width 98 height 26
click at [287, 107] on input "search" at bounding box center [303, 103] width 84 height 11
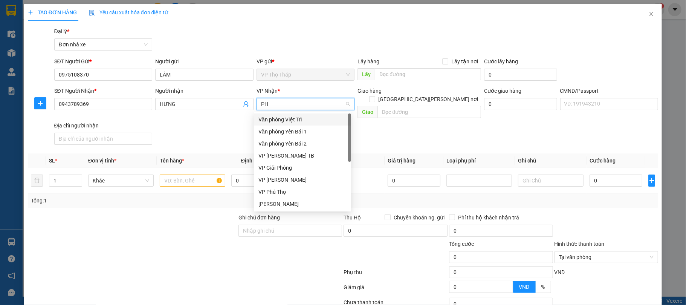
type input "PHÚ"
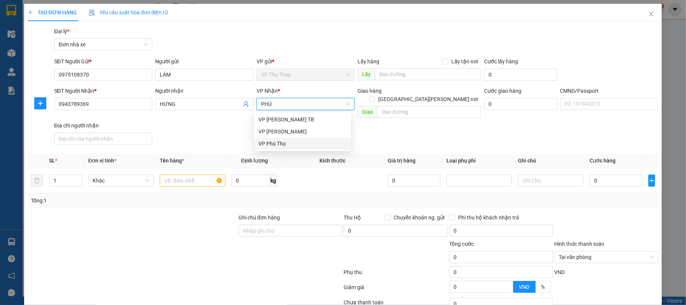
click at [270, 140] on div "VP Phú Thọ" at bounding box center [302, 143] width 88 height 8
click at [205, 145] on div "Transit Pickup Surcharge Ids Transit Deliver Surcharge Ids Transit Deliver Surc…" at bounding box center [343, 189] width 631 height 325
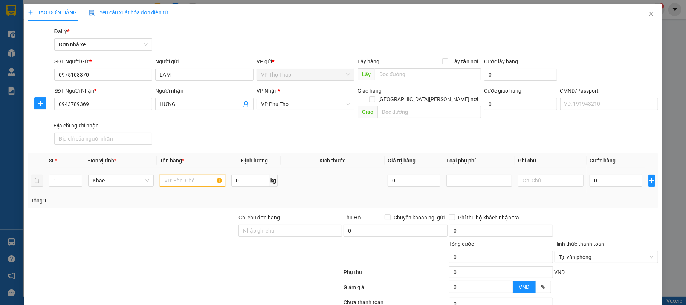
click at [172, 174] on input "text" at bounding box center [193, 180] width 66 height 12
type input "HỘP TRUYỀN HÌNH"
click at [605, 174] on input "0" at bounding box center [615, 180] width 53 height 12
type input "2"
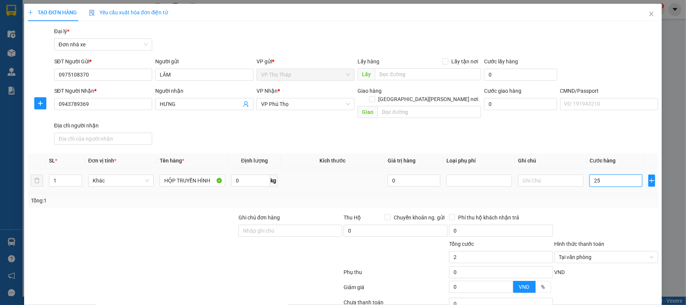
type input "258"
type input "258.000"
click at [597, 196] on div "Tổng: 1" at bounding box center [343, 200] width 624 height 8
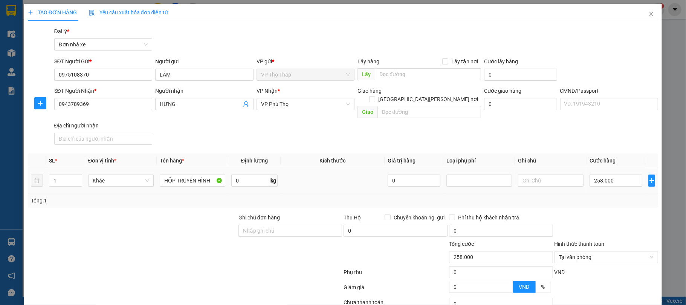
click at [620, 181] on td "258.000" at bounding box center [615, 180] width 59 height 25
click at [623, 174] on input "258.000" at bounding box center [615, 180] width 53 height 12
type input "0"
type input "02"
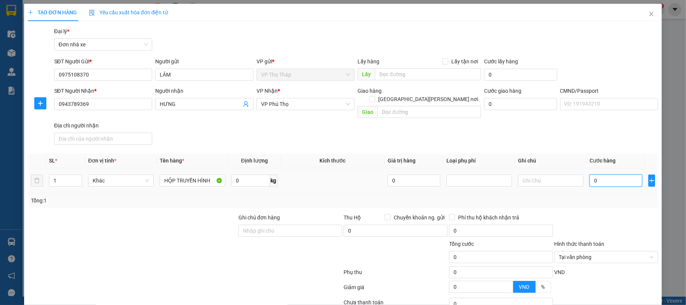
type input "2"
type input "025"
type input "25"
type input "25.000"
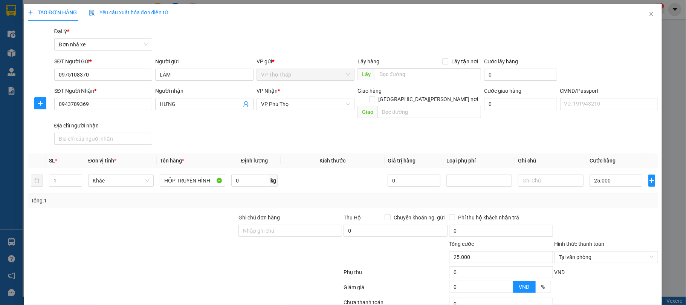
drag, startPoint x: 619, startPoint y: 190, endPoint x: 633, endPoint y: 211, distance: 25.6
click at [621, 196] on div "Tổng: 1" at bounding box center [343, 200] width 624 height 8
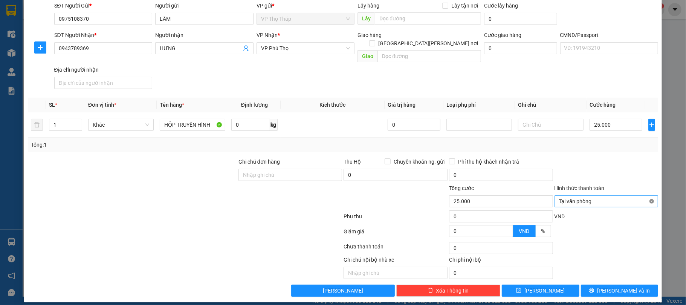
type input "25.000"
click at [614, 286] on span "[PERSON_NAME] và In" at bounding box center [623, 290] width 53 height 8
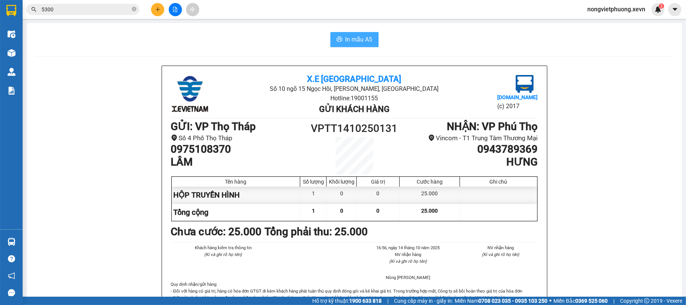
click at [354, 40] on span "In mẫu A5" at bounding box center [358, 39] width 27 height 9
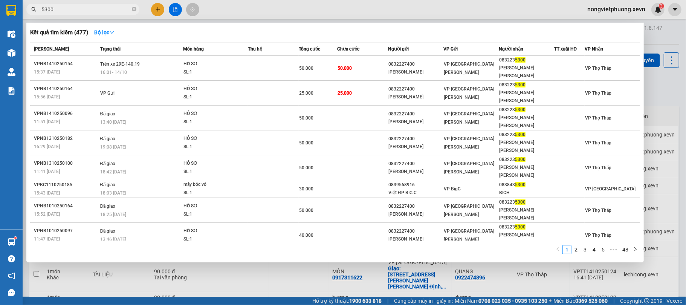
drag, startPoint x: 32, startPoint y: 9, endPoint x: 0, endPoint y: 9, distance: 32.4
click at [0, 9] on section "Kết quả tìm kiếm ( 477 ) Bộ lọc Mã ĐH Trạng thái Món hàng Thu hộ Tổng cước Chưa…" at bounding box center [343, 152] width 686 height 305
click at [136, 9] on icon "close-circle" at bounding box center [134, 9] width 5 height 5
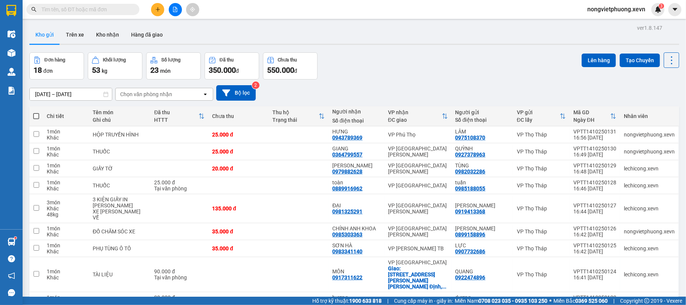
click at [154, 91] on div "Chọn văn phòng nhận" at bounding box center [146, 94] width 52 height 8
type input "VI"
drag, startPoint x: 161, startPoint y: 109, endPoint x: 293, endPoint y: 98, distance: 131.9
click at [161, 110] on span "Văn phòng Việt Trì" at bounding box center [144, 111] width 47 height 8
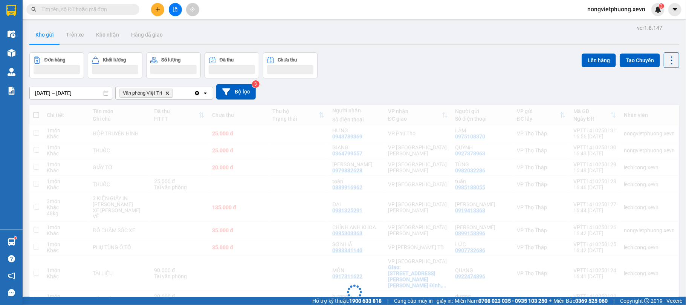
click at [404, 74] on div "Đơn hàng Khối lượng Số lượng Đã thu Chưa thu Lên hàng Tạo Chuyến" at bounding box center [354, 65] width 650 height 26
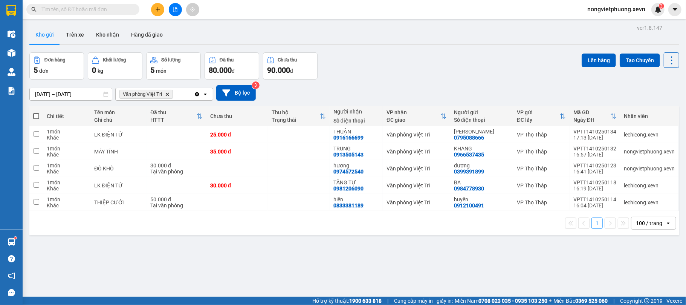
click at [35, 118] on span at bounding box center [36, 116] width 6 height 6
click at [36, 112] on input "checkbox" at bounding box center [36, 112] width 0 height 0
checkbox input "true"
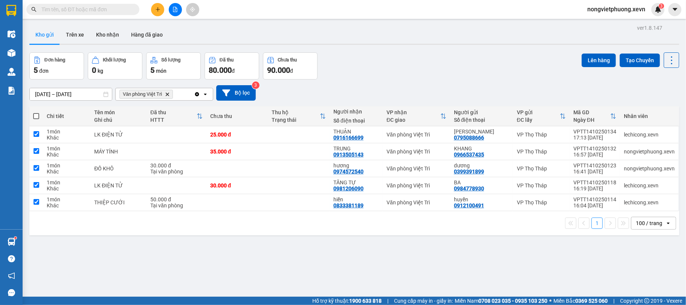
checkbox input "true"
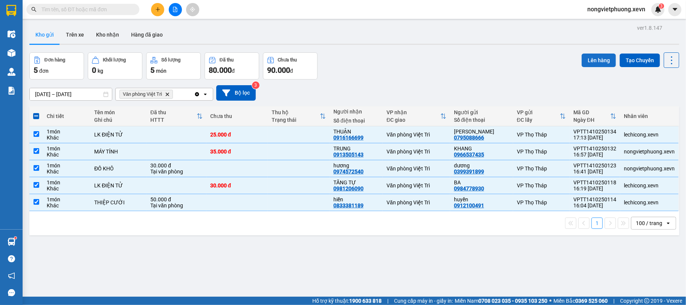
click at [593, 65] on button "Lên hàng" at bounding box center [599, 60] width 34 height 14
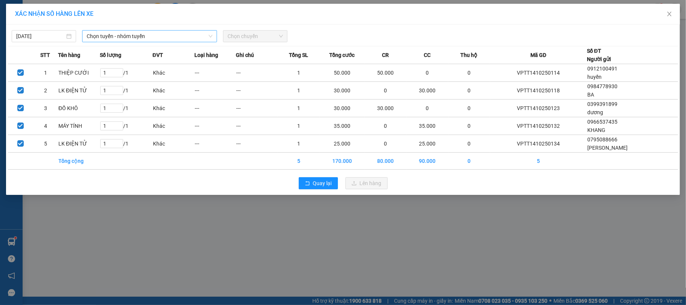
click at [174, 38] on span "Chọn tuyến - nhóm tuyến" at bounding box center [150, 36] width 126 height 11
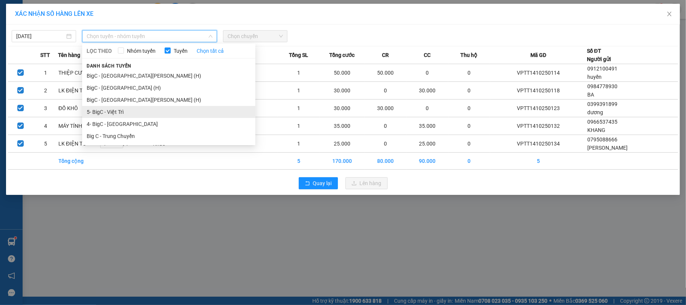
click at [141, 115] on li "5- BigC - Việt Trì" at bounding box center [168, 112] width 173 height 12
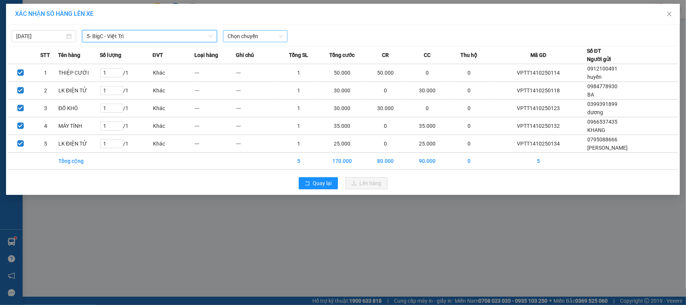
click at [253, 41] on span "Chọn chuyến" at bounding box center [254, 36] width 55 height 11
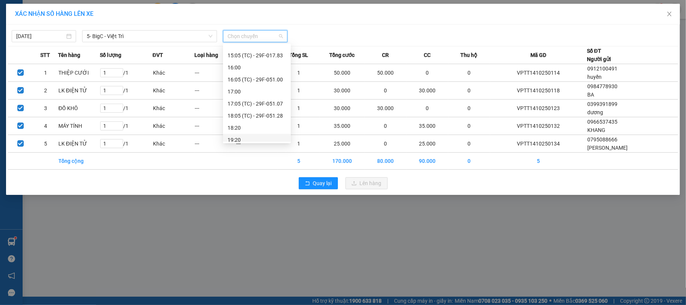
scroll to position [217, 0]
click at [270, 90] on div "17:05 (TC) - 29F-051.07" at bounding box center [256, 87] width 59 height 8
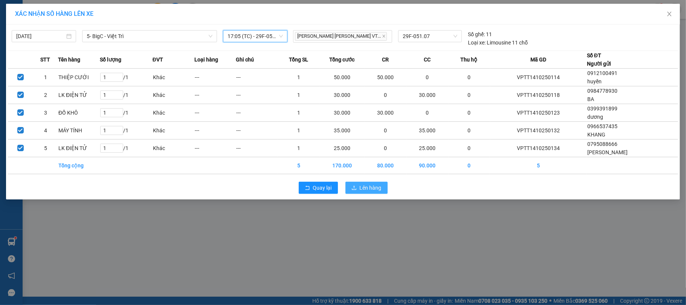
click at [370, 186] on span "Lên hàng" at bounding box center [371, 187] width 22 height 8
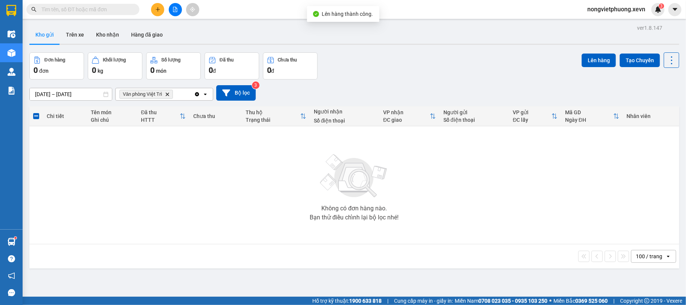
click at [171, 95] on span "Văn phòng Việt Trì Delete" at bounding box center [145, 94] width 53 height 9
click at [168, 95] on icon "Delete" at bounding box center [167, 94] width 5 height 5
click at [496, 85] on div "12/10/2025 – 14/10/2025 Press the down arrow key to interact with the calendar …" at bounding box center [354, 92] width 650 height 15
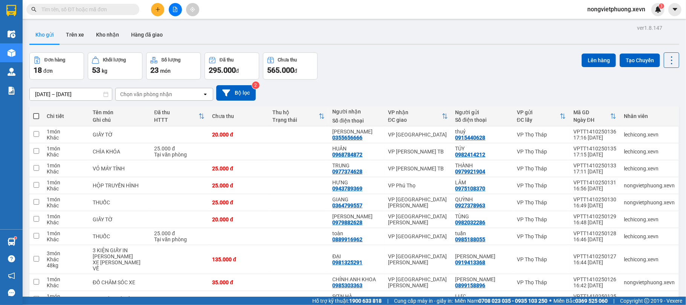
click at [124, 89] on div "Chọn văn phòng nhận" at bounding box center [159, 94] width 87 height 12
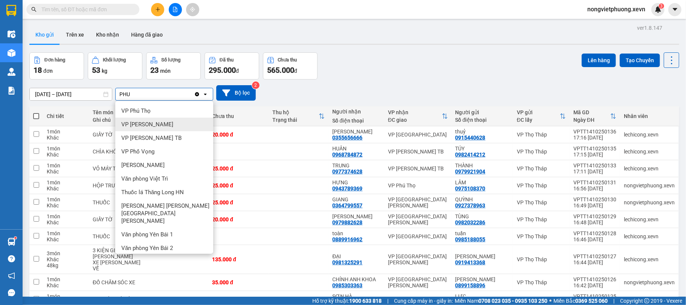
type input "PHU"
click at [187, 112] on div "VP Phú Thọ" at bounding box center [164, 111] width 98 height 14
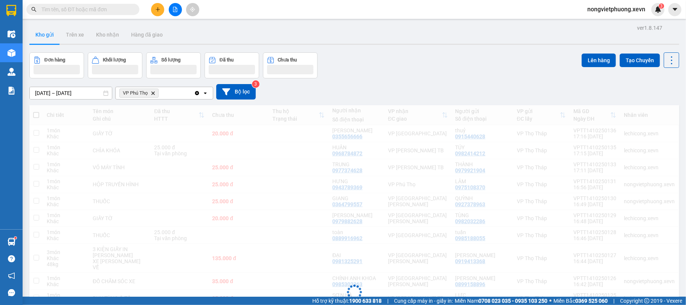
click at [428, 80] on div "12/10/2025 – 14/10/2025 Press the down arrow key to interact with the calendar …" at bounding box center [354, 91] width 650 height 27
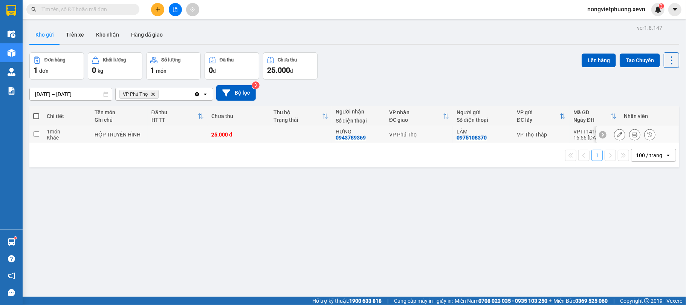
click at [411, 136] on div "VP Phú Thọ" at bounding box center [419, 134] width 60 height 6
checkbox input "true"
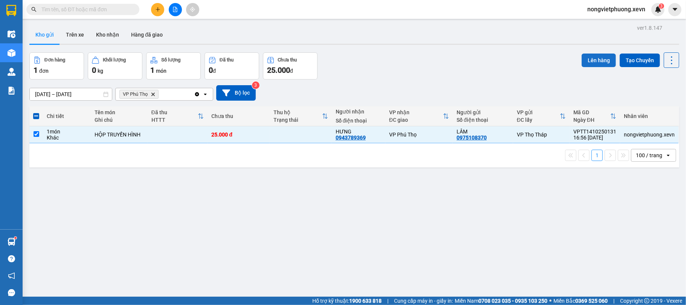
click at [595, 58] on button "Lên hàng" at bounding box center [599, 60] width 34 height 14
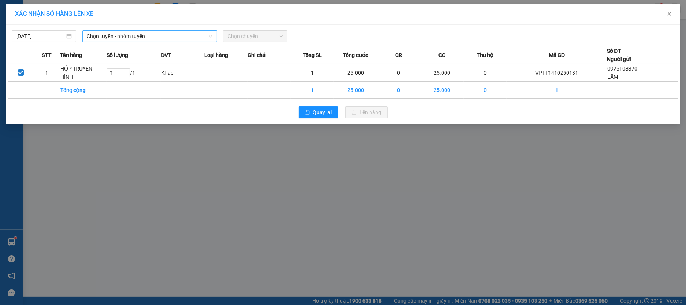
click at [157, 41] on span "Chọn tuyến - nhóm tuyến" at bounding box center [150, 36] width 126 height 11
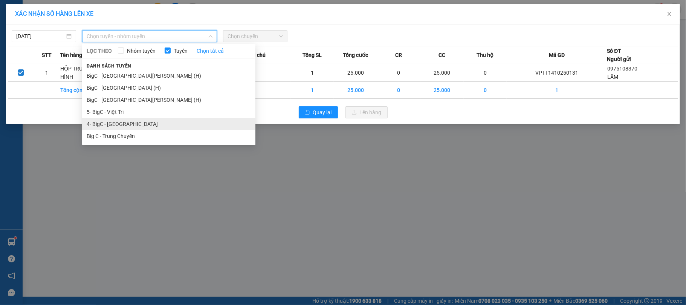
click at [121, 124] on li "4- BigC - Phú Thọ" at bounding box center [168, 124] width 173 height 12
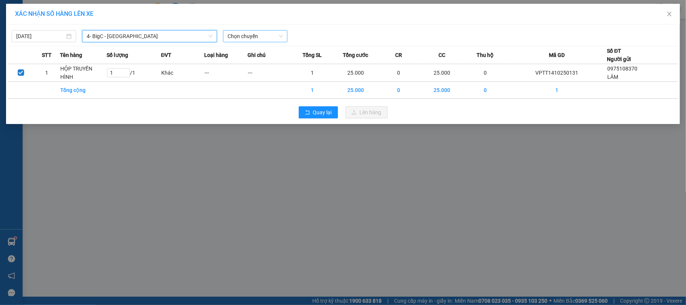
click at [245, 39] on span "Chọn chuyến" at bounding box center [254, 36] width 55 height 11
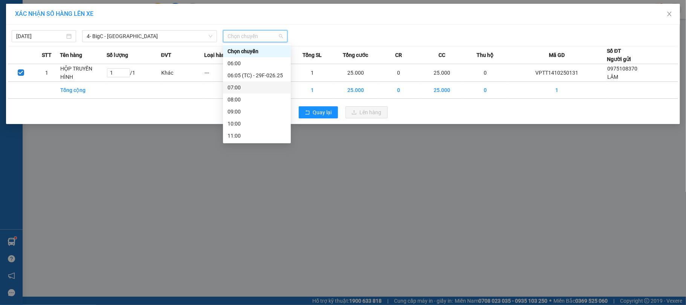
scroll to position [193, 0]
click at [258, 99] on div "17:05 (TC) - 29F-017.68" at bounding box center [256, 99] width 59 height 8
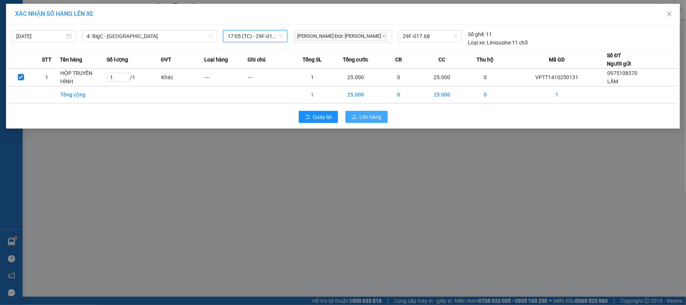
click at [382, 119] on button "Lên hàng" at bounding box center [366, 117] width 42 height 12
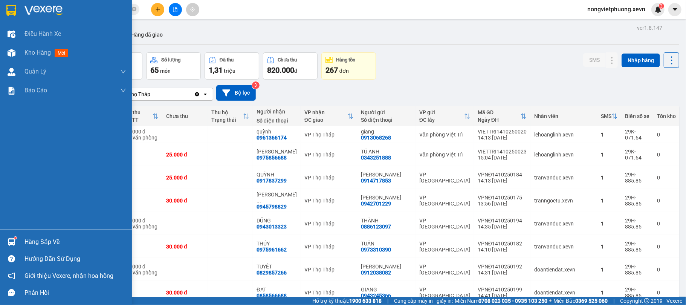
click at [5, 247] on div at bounding box center [11, 241] width 13 height 13
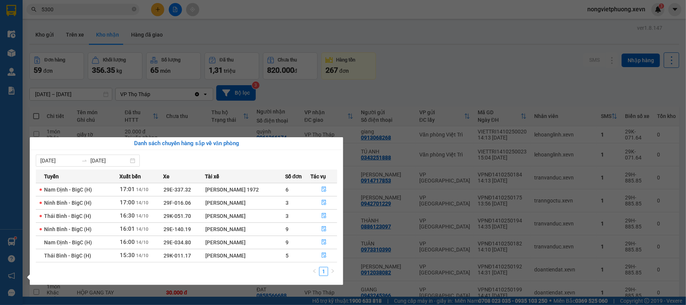
click at [0, 208] on div "Điều hành xe Kho hàng mới Quản [PERSON_NAME] lý chuyến Quản lý giao nhận mới Qu…" at bounding box center [11, 152] width 23 height 305
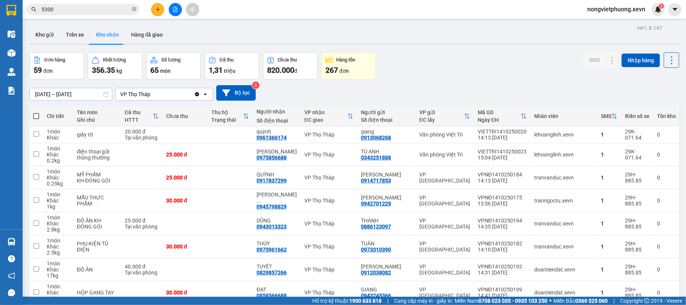
click at [109, 14] on span "5300" at bounding box center [82, 9] width 113 height 11
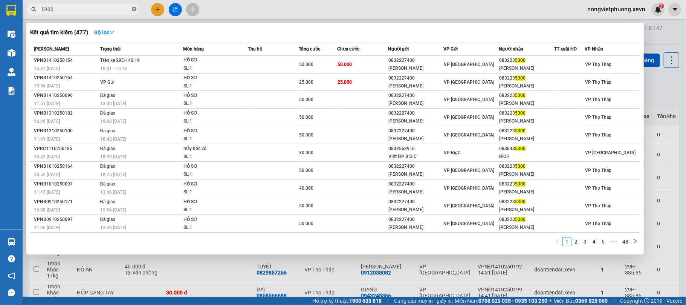
click at [132, 11] on icon "close-circle" at bounding box center [134, 9] width 5 height 5
type input "5300"
click at [293, 26] on div "Kết quả tìm kiếm ( 477 ) Bộ lọc" at bounding box center [335, 32] width 610 height 12
click at [134, 11] on icon "close-circle" at bounding box center [134, 9] width 5 height 5
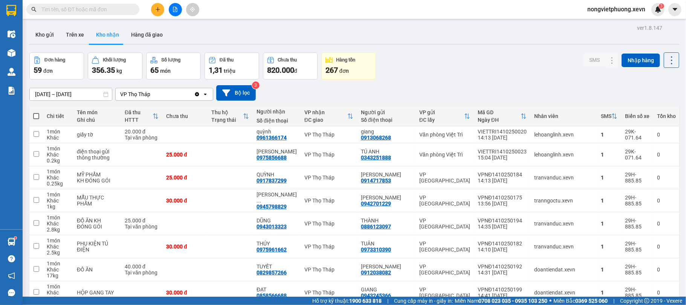
click at [118, 9] on input "text" at bounding box center [85, 9] width 89 height 8
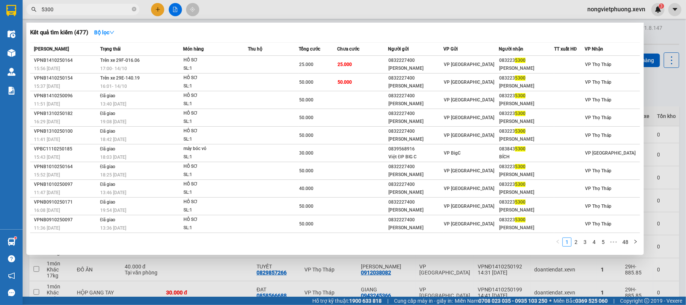
type input "5300"
click at [667, 91] on div at bounding box center [343, 152] width 686 height 305
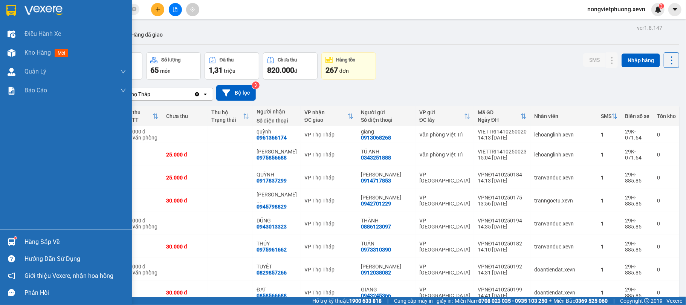
click at [15, 241] on div at bounding box center [11, 241] width 13 height 13
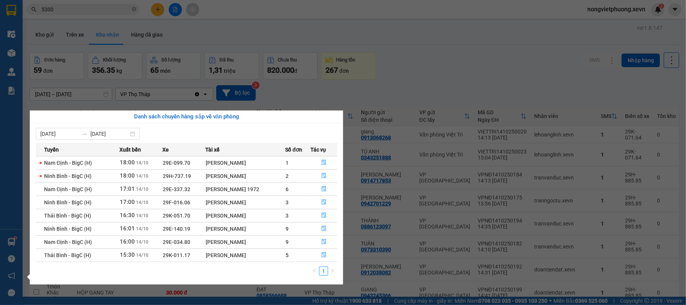
click at [469, 61] on section "Kết quả tìm kiếm ( 477 ) Bộ lọc Mã ĐH Trạng thái Món hàng Thu hộ Tổng cước Chưa…" at bounding box center [343, 152] width 686 height 305
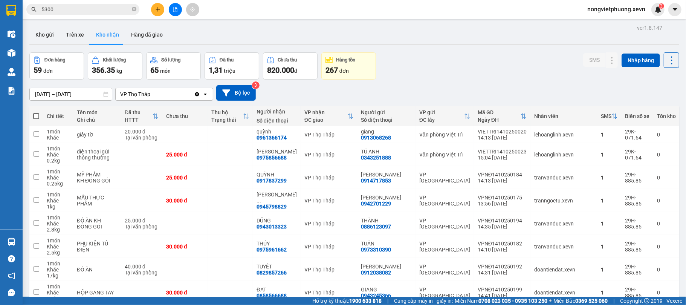
click at [150, 11] on div at bounding box center [175, 9] width 56 height 13
click at [151, 11] on button at bounding box center [157, 9] width 13 height 13
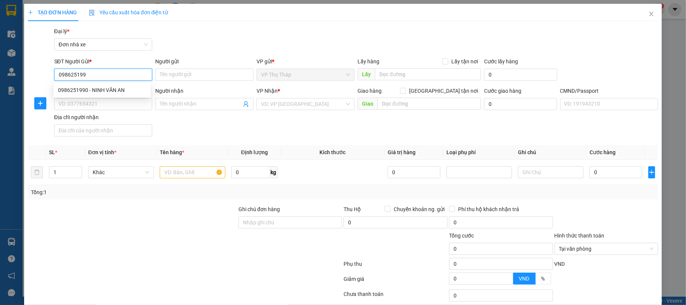
type input "0986251990"
click at [115, 89] on div "0986251990 - NINH VĂN AN" at bounding box center [102, 90] width 88 height 8
type input "NINH VĂN AN"
type input "0906145222"
type input "[PERSON_NAME]"
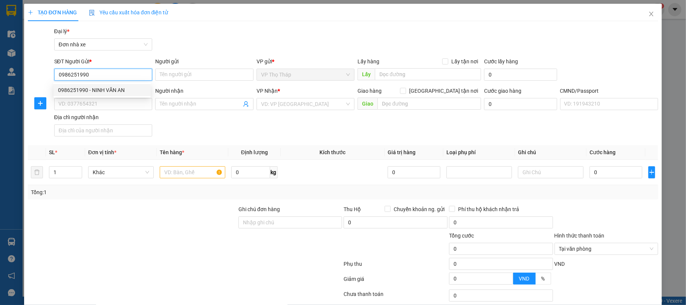
type input "034204005513 DÀO TUẤN ANH KHUỐC TÂY PHONG CHÂU TB"
type input "0986251990"
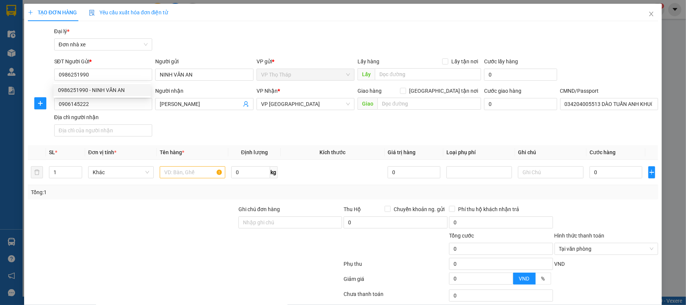
click at [211, 28] on div "Gói vận chuyển * Tiêu chuẩn Đại lý * Đơn nhà xe" at bounding box center [356, 40] width 607 height 26
drag, startPoint x: 100, startPoint y: 105, endPoint x: 0, endPoint y: 101, distance: 99.9
click at [0, 101] on div "TẠO ĐƠN HÀNG Yêu cầu xuất hóa đơn điện tử Transit Pickup Surcharge Ids Transit …" at bounding box center [343, 152] width 686 height 305
type input "0987054669"
drag, startPoint x: 212, startPoint y: 106, endPoint x: 0, endPoint y: 106, distance: 211.7
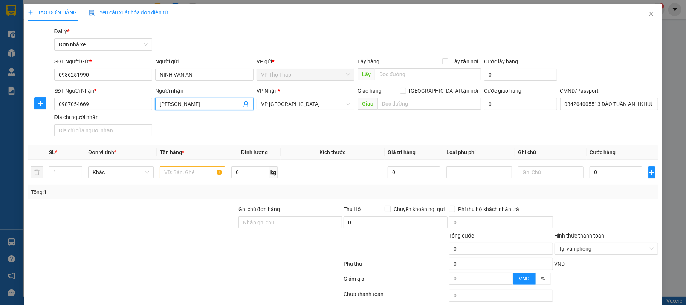
click at [0, 106] on div "TẠO ĐƠN HÀNG Yêu cầu xuất hóa đơn điện tử Transit Pickup Surcharge Ids Transit …" at bounding box center [343, 152] width 686 height 305
type input "HIỀN"
click at [250, 136] on div "SĐT Người Nhận * 0987054669 Người nhận HIỀN HIỀN VP Nhận * VP Nam Định Giao hàn…" at bounding box center [356, 113] width 607 height 53
drag, startPoint x: 316, startPoint y: 138, endPoint x: 231, endPoint y: 160, distance: 87.7
click at [315, 138] on div "SĐT Người Nhận * 0987054669 Người nhận HIỀN VP Nhận * VP Nam Định Giao hàng Gia…" at bounding box center [356, 113] width 607 height 53
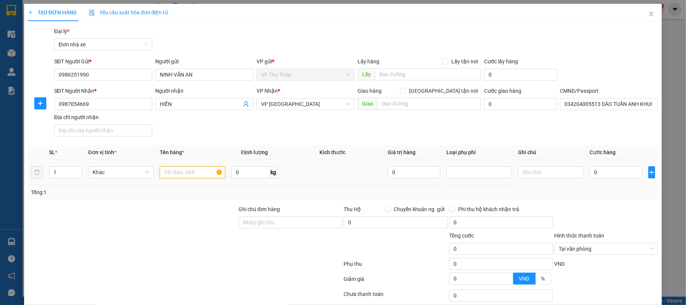
click at [192, 174] on input "text" at bounding box center [193, 172] width 66 height 12
type input "PHỤ TÙNG Ô TÔ"
click at [614, 167] on input "0" at bounding box center [615, 172] width 53 height 12
type input "2"
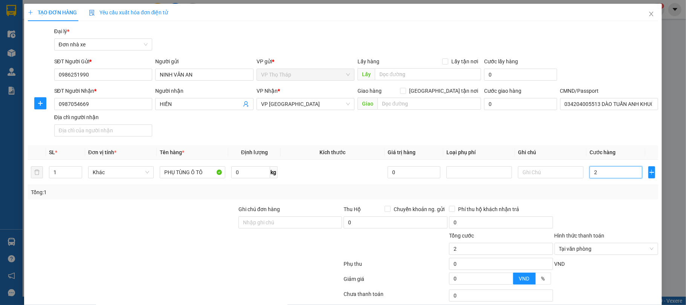
type input "25"
type input "25.000"
click at [617, 201] on div "Transit Pickup Surcharge Ids Transit Deliver Surcharge Ids Transit Deliver Surc…" at bounding box center [343, 185] width 631 height 317
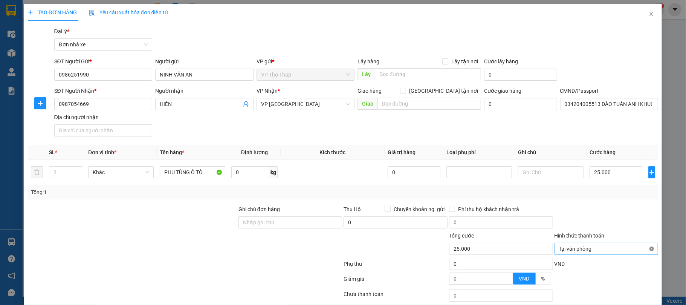
type input "25.000"
click at [626, 225] on div at bounding box center [606, 218] width 105 height 26
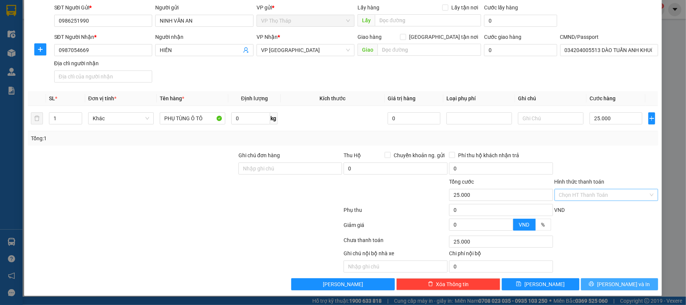
click at [621, 278] on button "[PERSON_NAME] và In" at bounding box center [620, 284] width 78 height 12
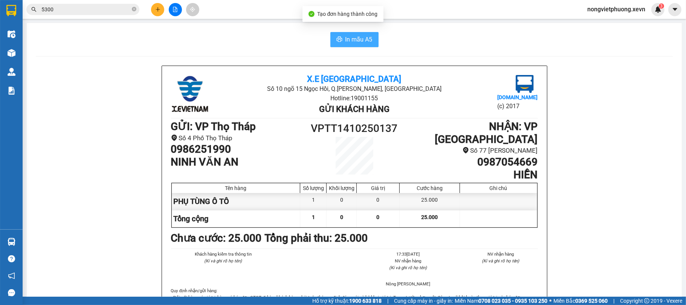
click at [348, 36] on span "In mẫu A5" at bounding box center [358, 39] width 27 height 9
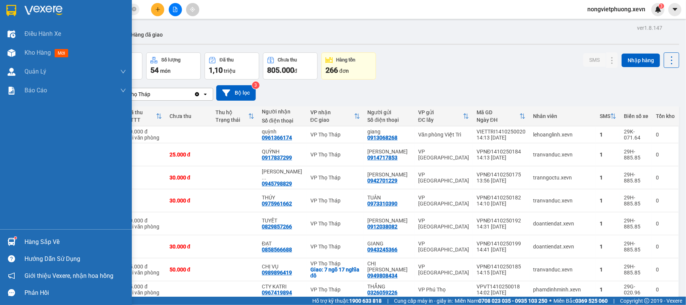
click at [18, 240] on div "Hàng sắp về" at bounding box center [66, 241] width 132 height 17
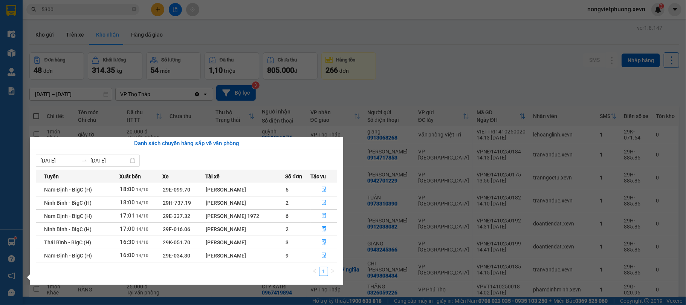
click at [162, 28] on section "Kết quả tìm kiếm ( 477 ) Bộ lọc Mã ĐH Trạng thái Món hàng Thu hộ Tổng cước Chưa…" at bounding box center [343, 152] width 686 height 305
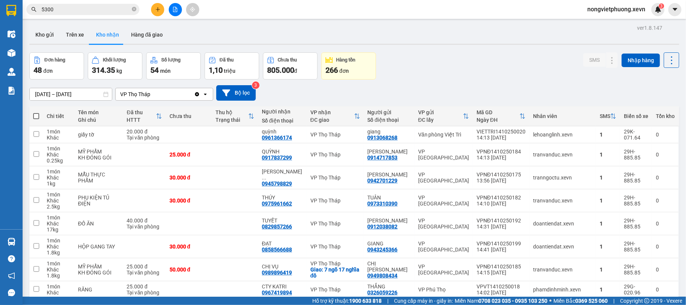
click at [159, 11] on icon "plus" at bounding box center [157, 9] width 5 height 5
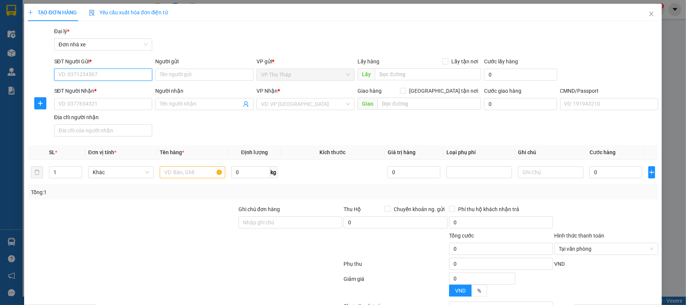
click at [114, 76] on input "SĐT Người Gửi *" at bounding box center [103, 75] width 98 height 12
type input "0988900043"
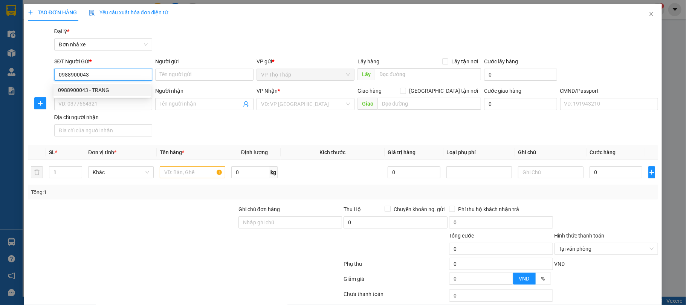
click at [101, 86] on div "0988900043 - TRANG" at bounding box center [102, 90] width 88 height 8
type input "TRANG"
type input "0989311372"
type input "CÔNG"
type input "công"
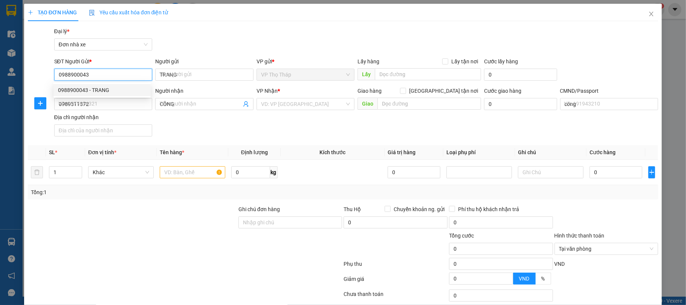
type input "0988900043"
click at [209, 31] on div "Gói vận chuyển * Tiêu chuẩn Đại lý * Đơn nhà xe" at bounding box center [356, 40] width 607 height 26
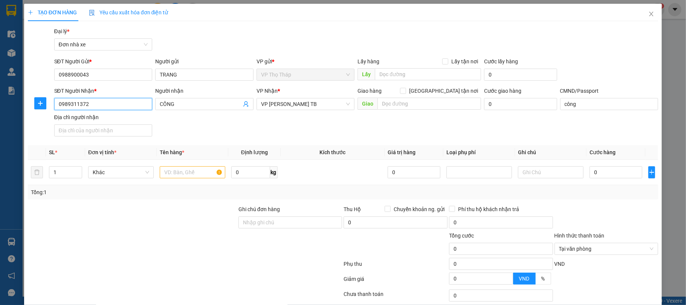
drag, startPoint x: 118, startPoint y: 106, endPoint x: 0, endPoint y: 106, distance: 117.9
click at [0, 106] on div "TẠO ĐƠN HÀNG Yêu cầu xuất hóa đơn điện tử Transit Pickup Surcharge Ids Transit …" at bounding box center [343, 152] width 686 height 305
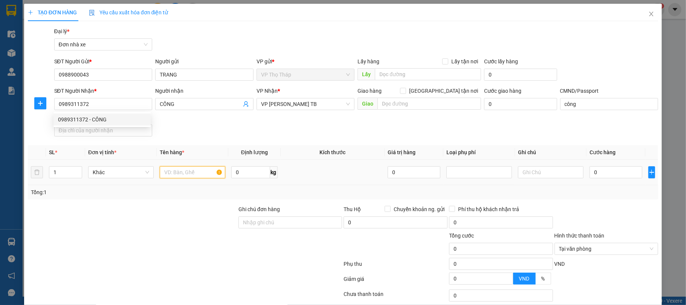
click at [183, 171] on input "text" at bounding box center [193, 172] width 66 height 12
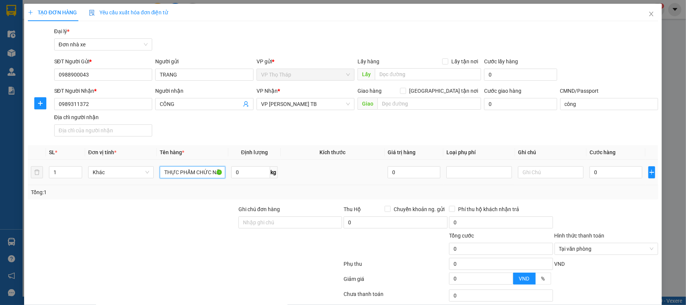
scroll to position [0, 6]
type input "THỰC PHẨM CHỨC NĂNG"
click at [611, 170] on input "0" at bounding box center [615, 172] width 53 height 12
type input "3"
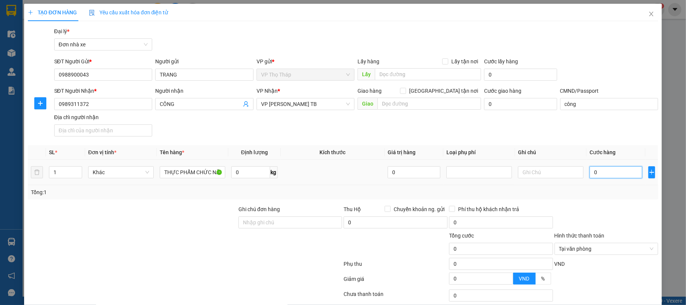
type input "3"
type input "35"
type input "35.000"
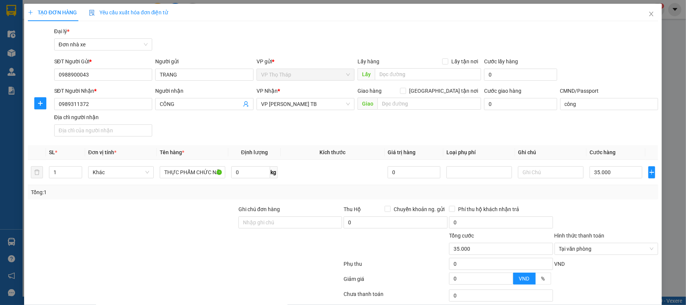
drag, startPoint x: 587, startPoint y: 140, endPoint x: 337, endPoint y: 189, distance: 254.7
click at [586, 140] on div "Transit Pickup Surcharge Ids Transit Deliver Surcharge Ids Transit Deliver Surc…" at bounding box center [343, 185] width 631 height 317
click at [246, 172] on input "0" at bounding box center [250, 172] width 38 height 12
type input "10"
click at [621, 209] on div at bounding box center [606, 218] width 105 height 26
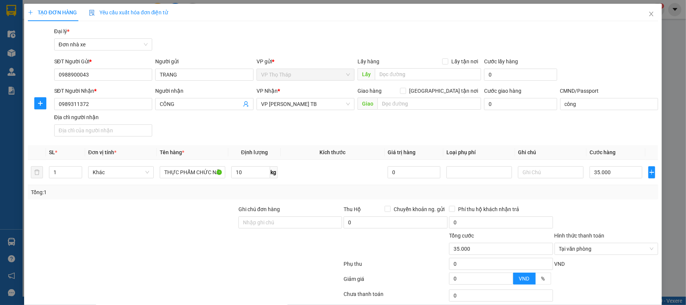
scroll to position [50, 0]
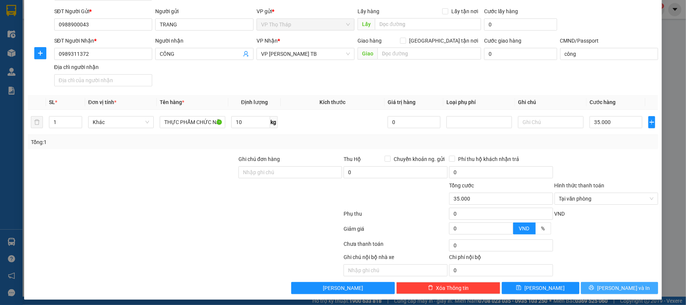
click at [624, 290] on span "[PERSON_NAME] và In" at bounding box center [623, 288] width 53 height 8
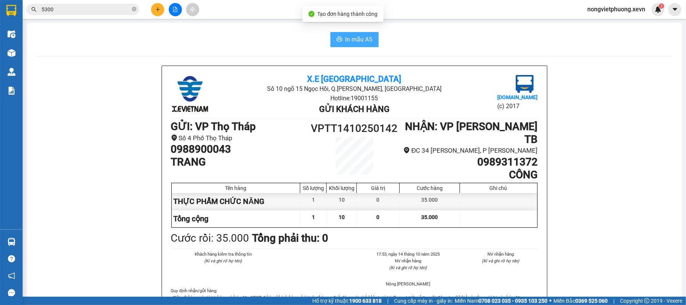
click at [356, 35] on span "In mẫu A5" at bounding box center [358, 39] width 27 height 9
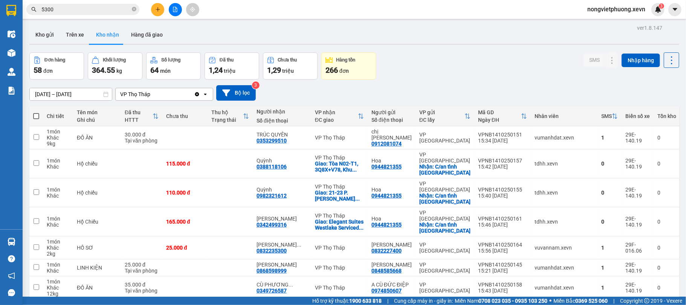
click at [134, 9] on icon "close-circle" at bounding box center [134, 9] width 5 height 5
click at [122, 9] on input "text" at bounding box center [85, 9] width 89 height 8
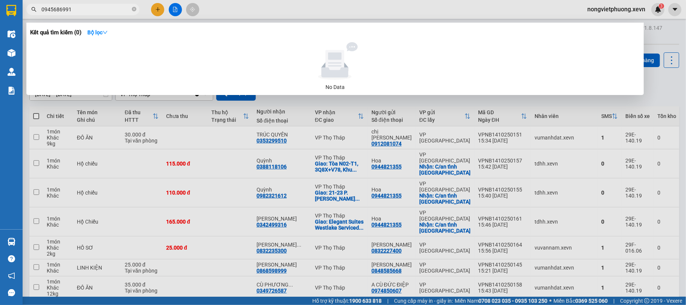
click at [60, 11] on input "0945686991" at bounding box center [85, 9] width 89 height 8
click at [62, 11] on input "0945686991" at bounding box center [85, 9] width 89 height 8
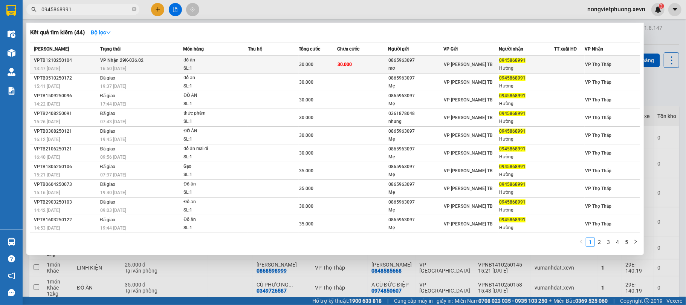
type input "0945868991"
click at [424, 62] on div "0865963097" at bounding box center [416, 60] width 55 height 8
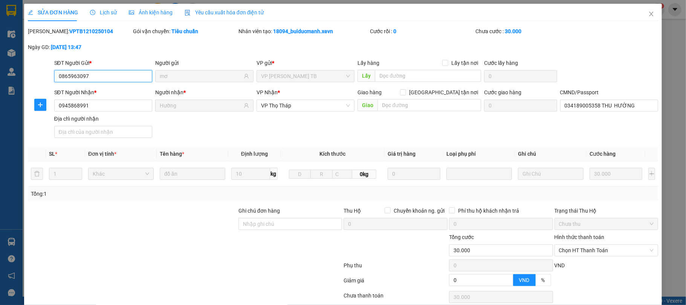
type input "0865963097"
type input "mơ"
type input "0945868991"
type input "Hường"
type input "034189005358 THU HƯỜNG"
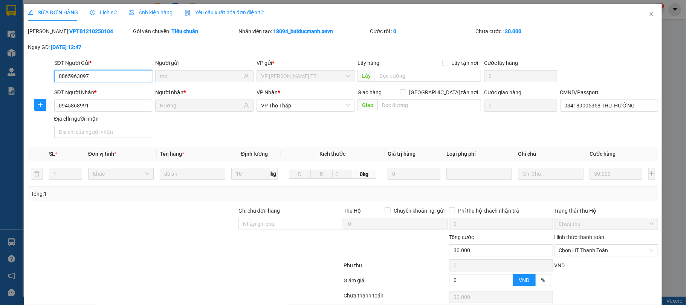
type input "0"
type input "30.000"
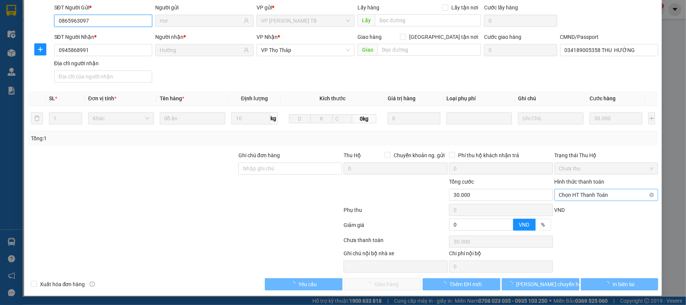
scroll to position [57, 0]
click at [596, 193] on span "Chọn HT Thanh Toán" at bounding box center [606, 194] width 95 height 11
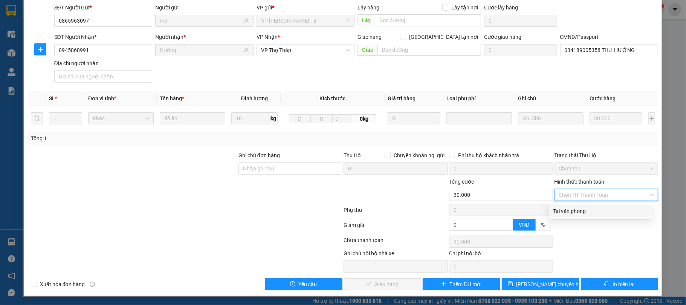
click at [582, 207] on div "Tại văn phòng" at bounding box center [600, 211] width 94 height 8
type input "0"
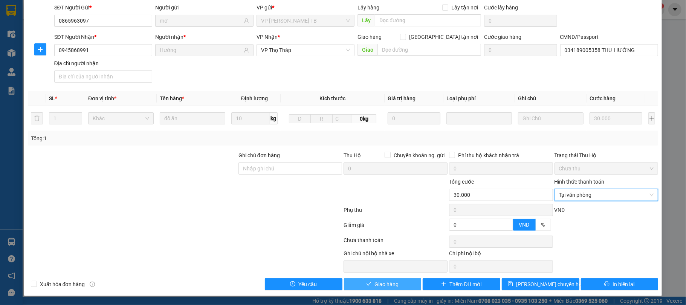
click at [374, 281] on span "Giao hàng" at bounding box center [386, 284] width 24 height 8
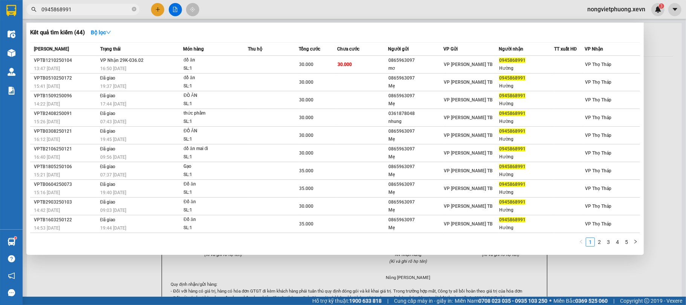
click at [118, 14] on span "0945868991" at bounding box center [82, 9] width 113 height 11
click at [124, 11] on input "0945868991" at bounding box center [85, 9] width 89 height 8
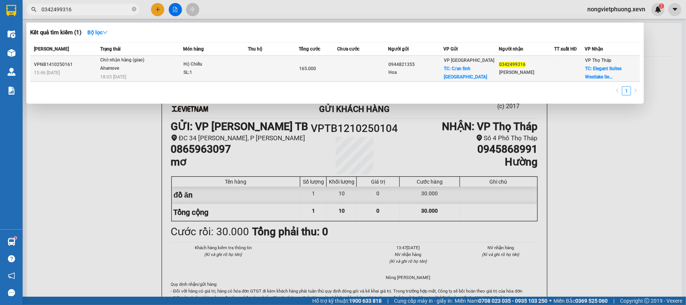
type input "0342499316"
click at [409, 58] on td "0944821355 Hoa" at bounding box center [415, 69] width 55 height 26
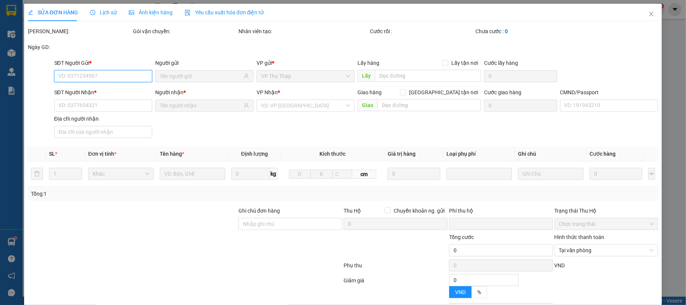
type input "0944821355"
type input "Hoa"
checkbox input "true"
type input "C/an tỉnh [GEOGRAPHIC_DATA]"
type input "35.000"
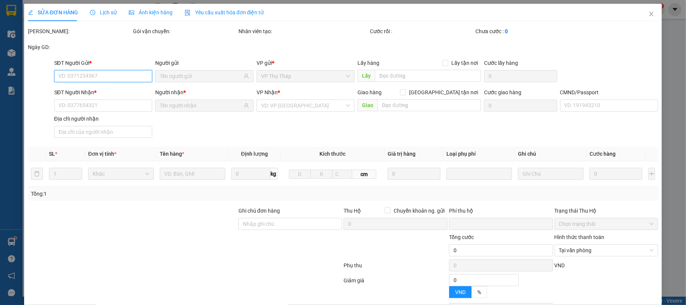
type input "0342499316"
type input "[PERSON_NAME]"
checkbox input "true"
type input "Elegant Suites Westlake Serviced Residences, 35 - [PERSON_NAME]/10B P. [PERSON_…"
type input "110.000"
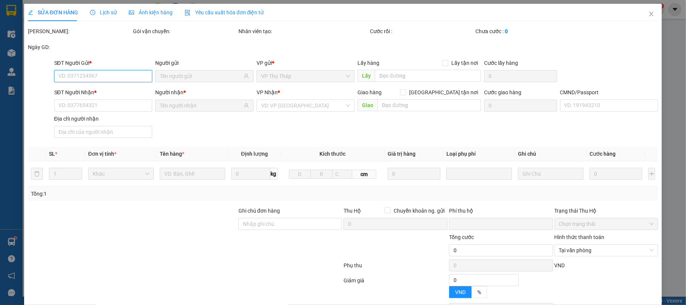
type input "123"
type input "0"
type input "165.000"
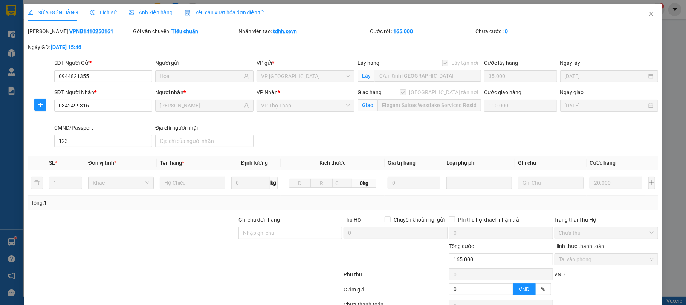
click at [110, 8] on div "Lịch sử" at bounding box center [103, 12] width 27 height 8
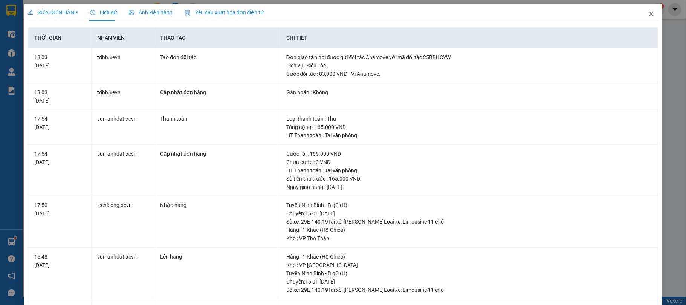
click at [648, 14] on span "Close" at bounding box center [651, 14] width 21 height 21
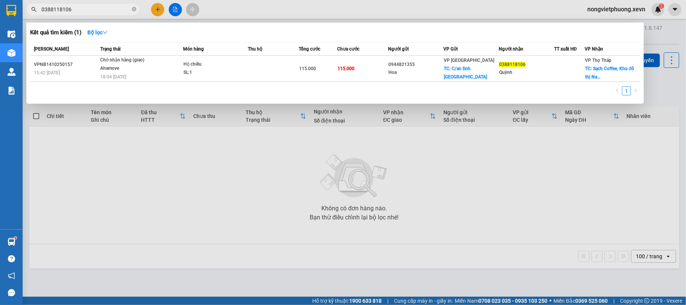
type input "0388118106"
click at [106, 194] on div at bounding box center [343, 152] width 686 height 305
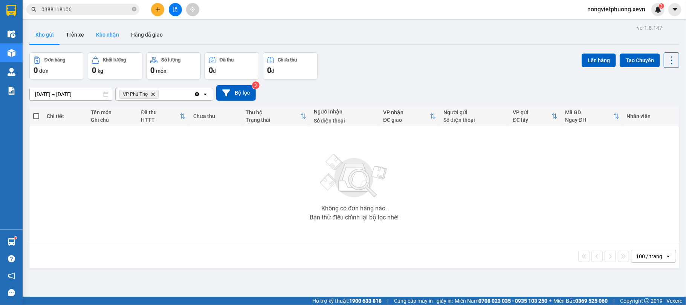
click at [103, 26] on button "Kho nhận" at bounding box center [107, 35] width 35 height 18
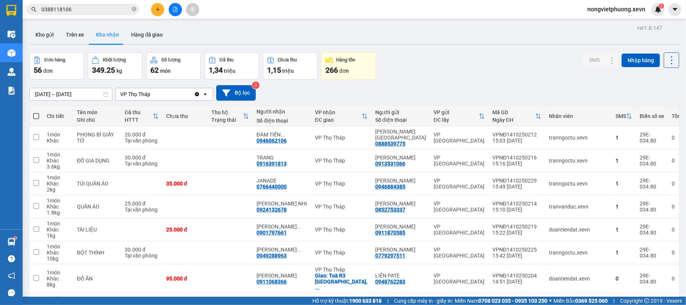
drag, startPoint x: 375, startPoint y: 111, endPoint x: 372, endPoint y: 86, distance: 25.8
click at [158, 8] on icon "plus" at bounding box center [157, 9] width 5 height 5
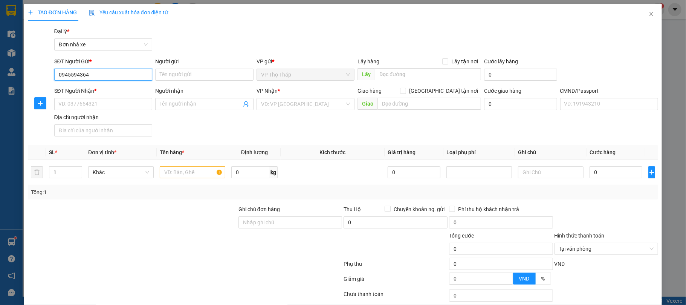
type input "0945594364"
click at [192, 68] on div "Người gửi" at bounding box center [204, 62] width 98 height 11
click at [186, 80] on input "Người gửi" at bounding box center [204, 75] width 98 height 12
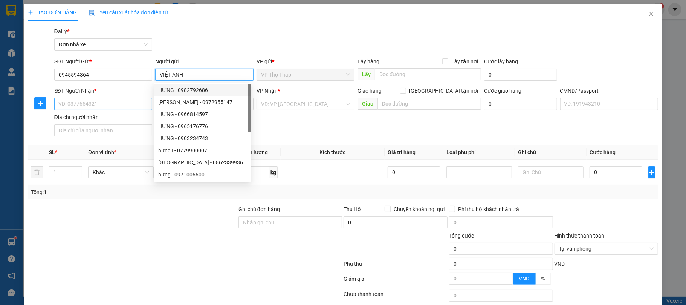
type input "VIỆT ANH"
click at [117, 106] on input "SĐT Người Nhận *" at bounding box center [103, 104] width 98 height 12
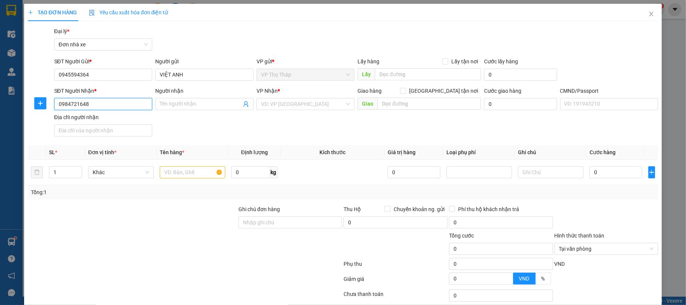
type input "0984721648"
click at [186, 96] on div "Người nhận" at bounding box center [204, 92] width 98 height 11
click at [193, 102] on input "Người nhận" at bounding box center [201, 104] width 82 height 8
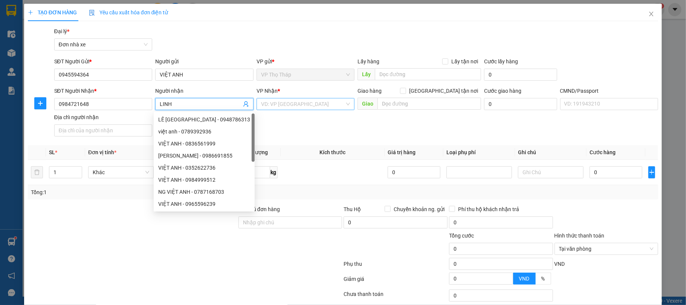
type input "LINH"
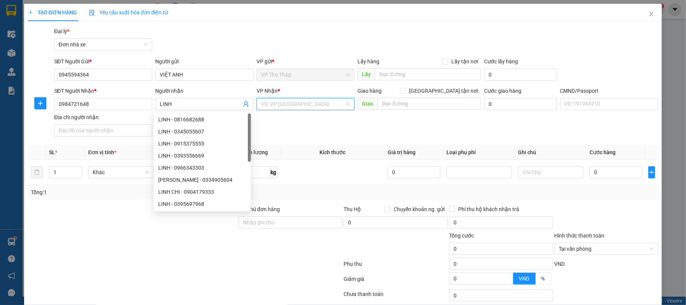
click at [295, 99] on input "search" at bounding box center [303, 103] width 84 height 11
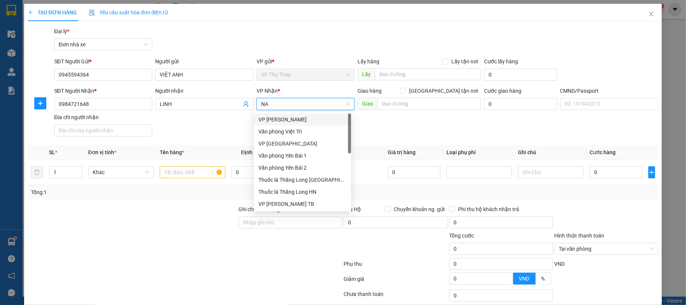
type input "NAM"
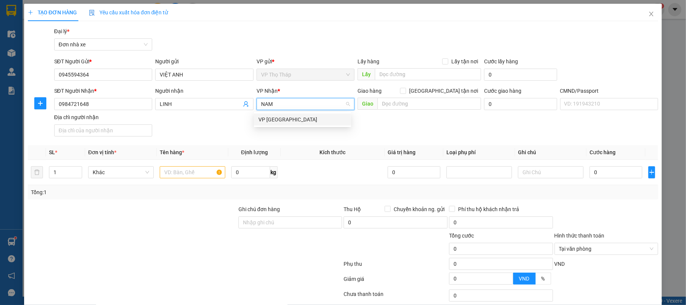
click at [288, 121] on div "VP [GEOGRAPHIC_DATA]" at bounding box center [302, 119] width 88 height 8
click at [181, 178] on input "text" at bounding box center [193, 172] width 66 height 12
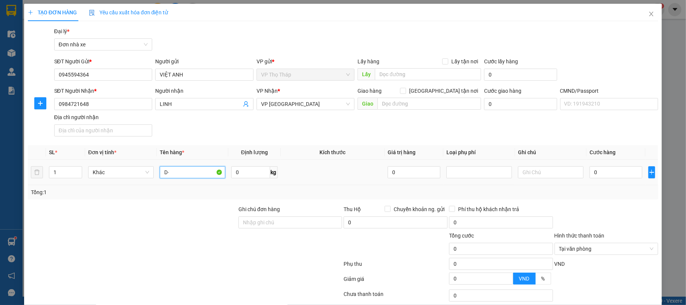
type input "D"
type input "ĐÈN"
click at [611, 177] on input "0" at bounding box center [615, 172] width 53 height 12
type input "6"
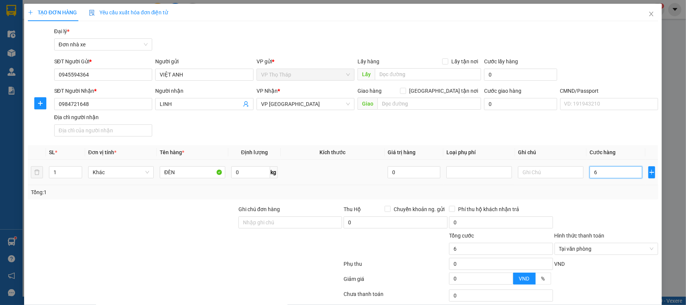
type input "60"
type input "60.000"
drag, startPoint x: 609, startPoint y: 183, endPoint x: 609, endPoint y: 195, distance: 12.1
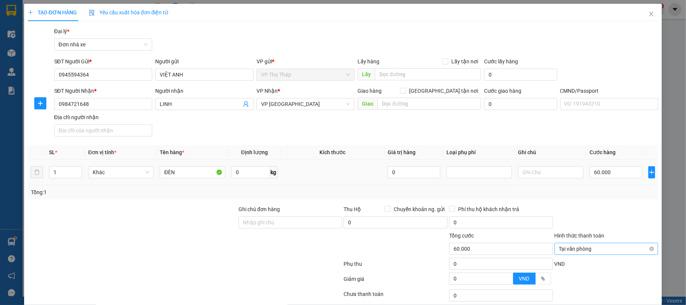
click at [609, 186] on div "SL * Đơn vị tính * Tên hàng * Định lượng Kích thước Giá trị hàng Loại phụ phí G…" at bounding box center [343, 172] width 631 height 54
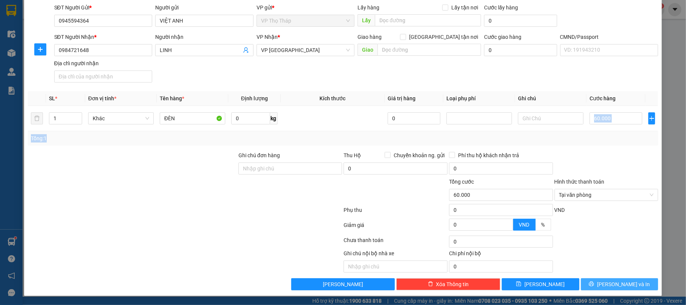
click at [615, 282] on span "[PERSON_NAME] và In" at bounding box center [623, 284] width 53 height 8
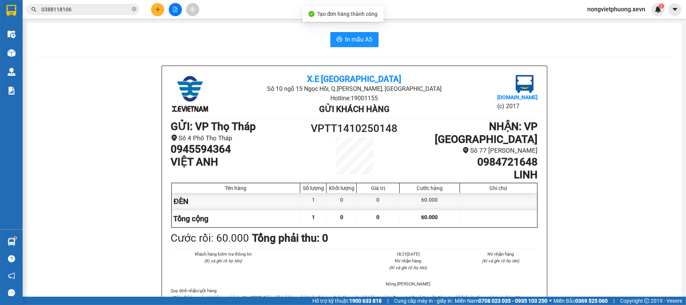
click at [356, 38] on span "In mẫu A5" at bounding box center [358, 39] width 27 height 9
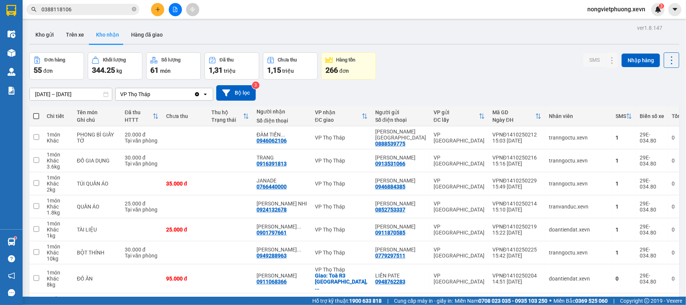
click at [90, 8] on input "0388118106" at bounding box center [85, 9] width 89 height 8
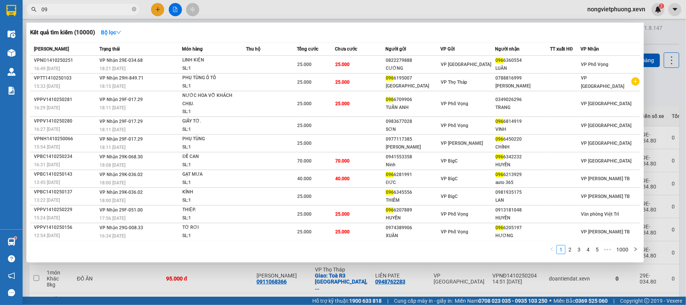
type input "0"
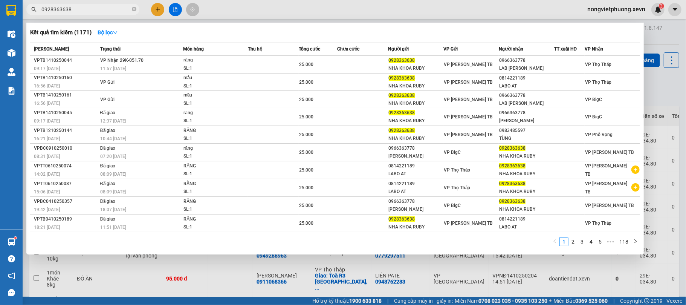
type input "0928363638"
click at [306, 53] on th "Tổng cước" at bounding box center [318, 49] width 38 height 13
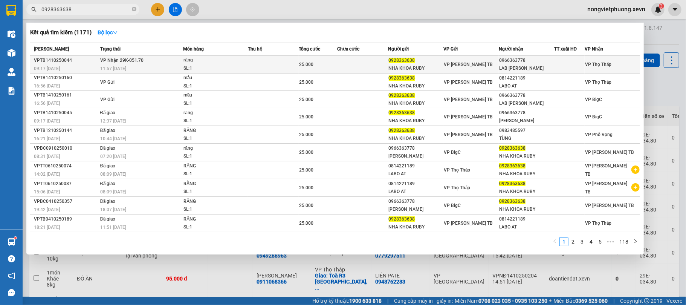
click at [306, 60] on td "25.000" at bounding box center [318, 65] width 38 height 18
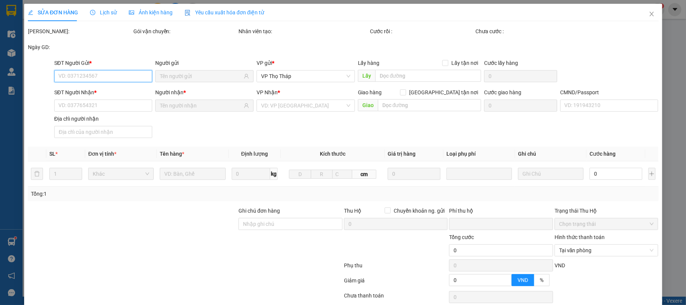
scroll to position [53, 0]
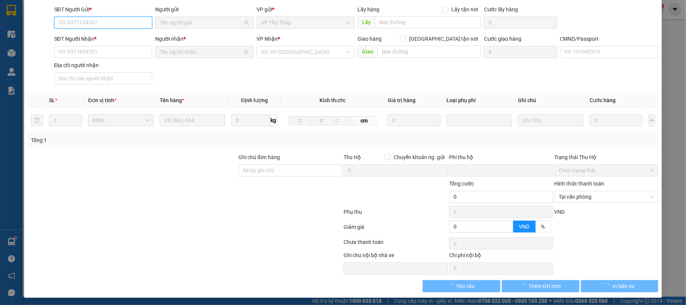
type input "0928363638"
type input "NHA KHOA RUBY"
type input "0966363778"
type input "LAB MINH ĐĂNG"
type input "1CGAI"
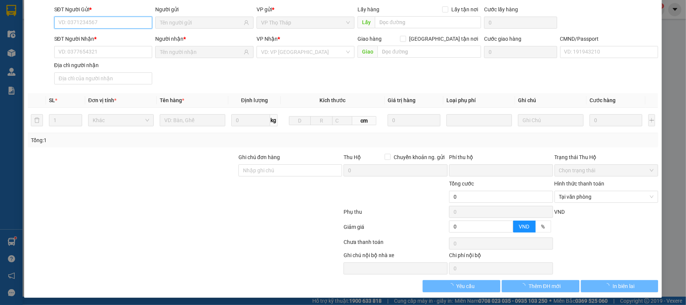
type input "0"
type input "25.000"
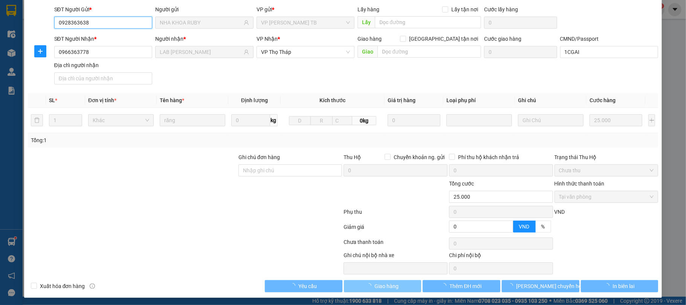
scroll to position [57, 0]
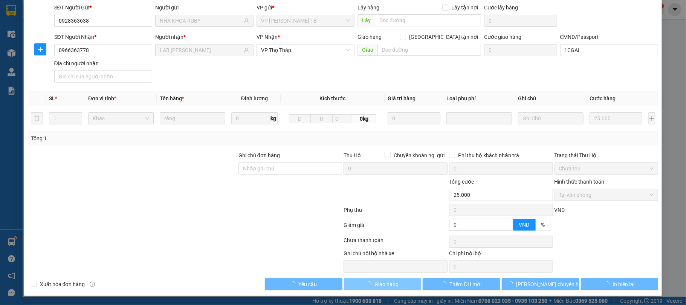
click at [395, 287] on button "Giao hàng" at bounding box center [383, 284] width 78 height 12
click at [394, 288] on span "Giao hàng" at bounding box center [386, 284] width 24 height 8
